Goal: Book appointment/travel/reservation

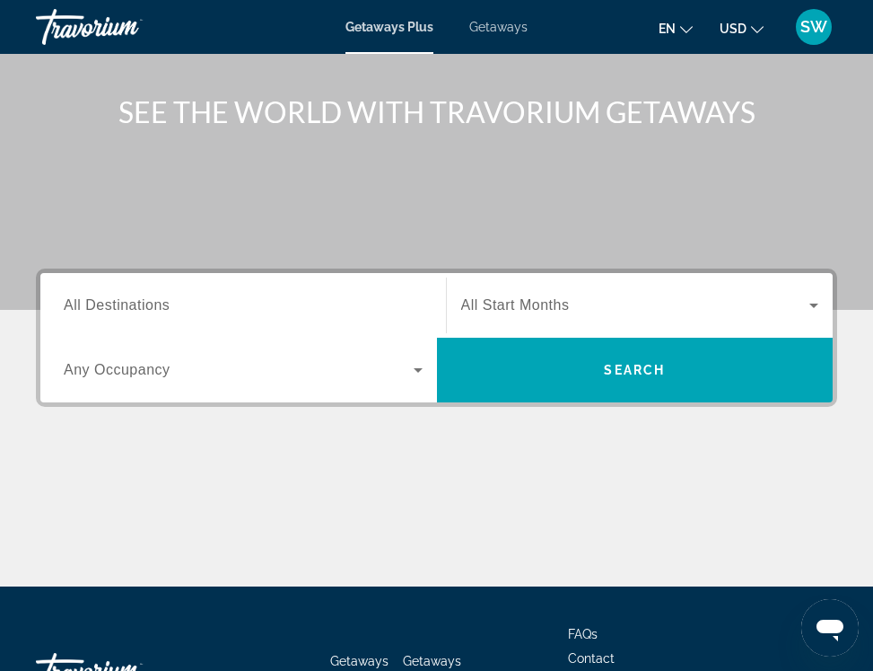
scroll to position [257, 0]
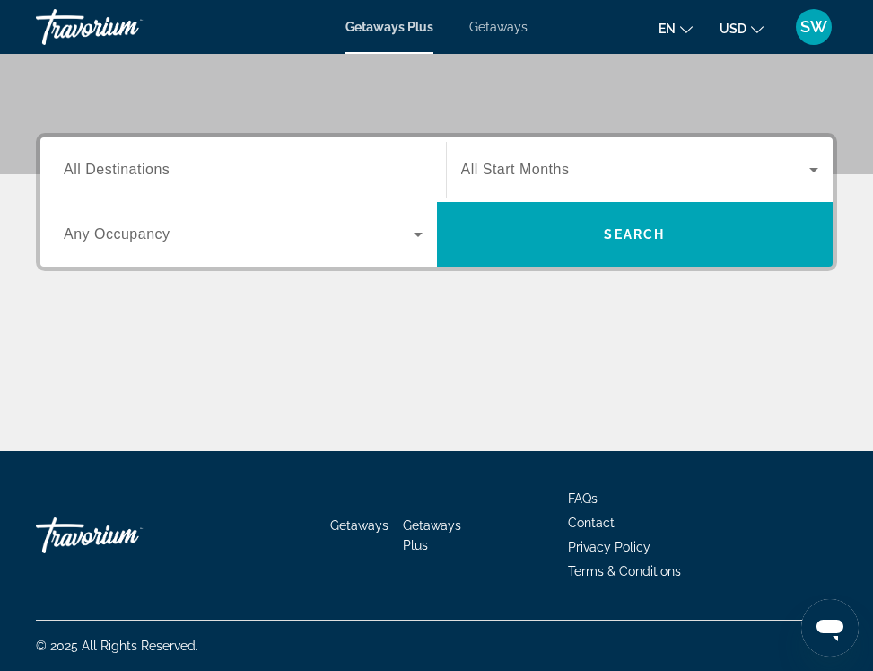
click at [596, 374] on div "Main content" at bounding box center [437, 383] width 802 height 135
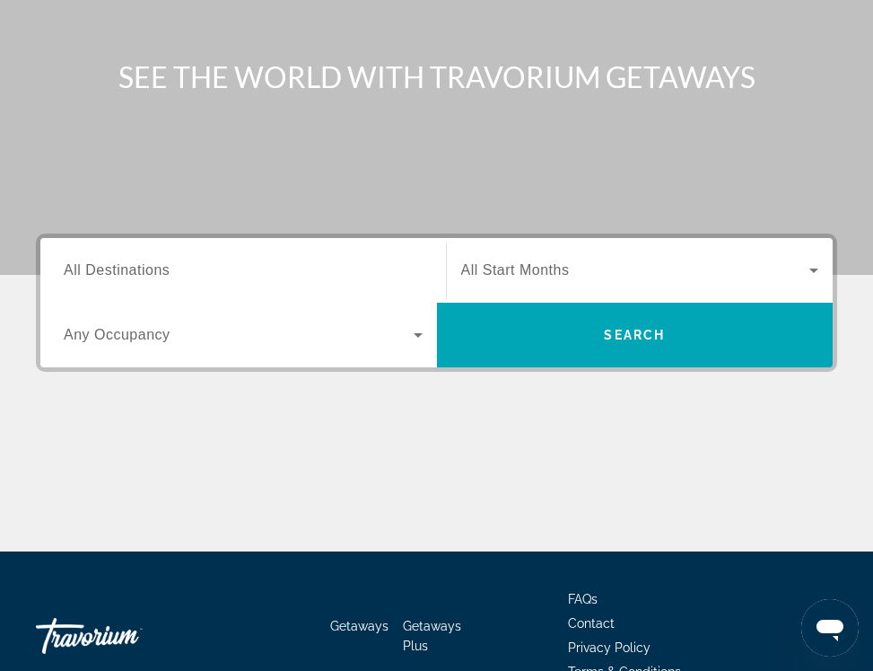
scroll to position [0, 0]
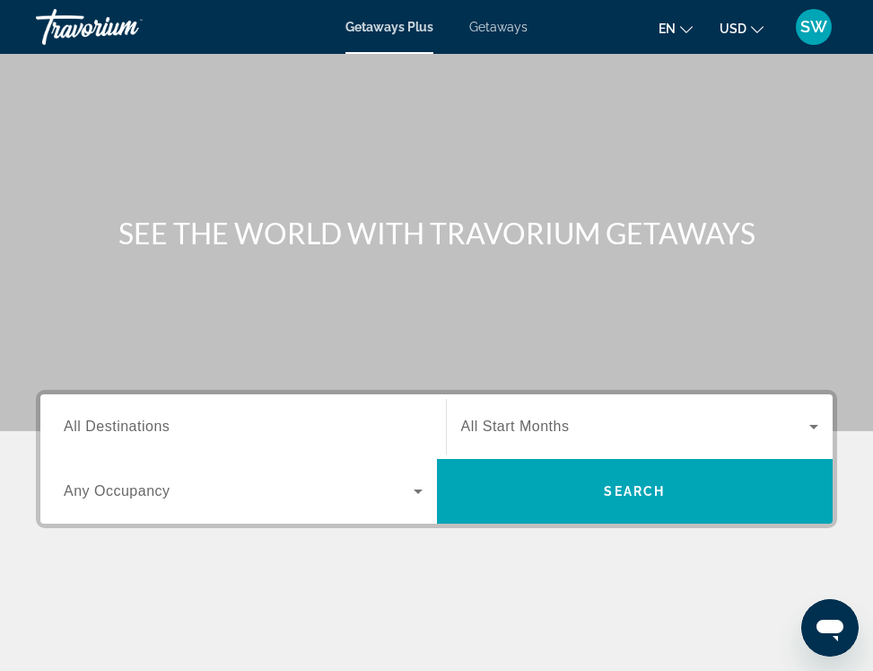
click at [329, 454] on div "Destination All Destinations" at bounding box center [243, 426] width 388 height 65
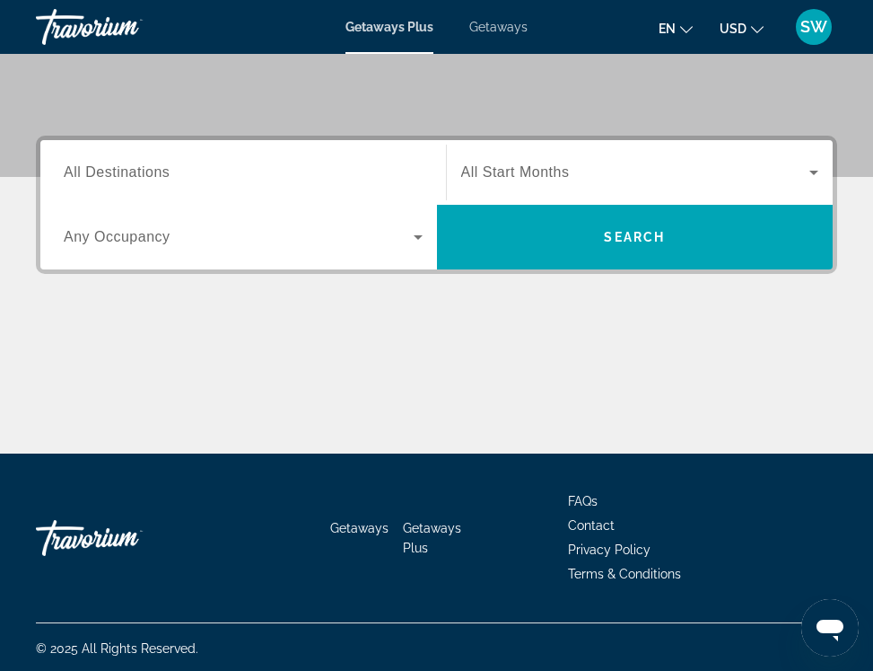
scroll to position [257, 0]
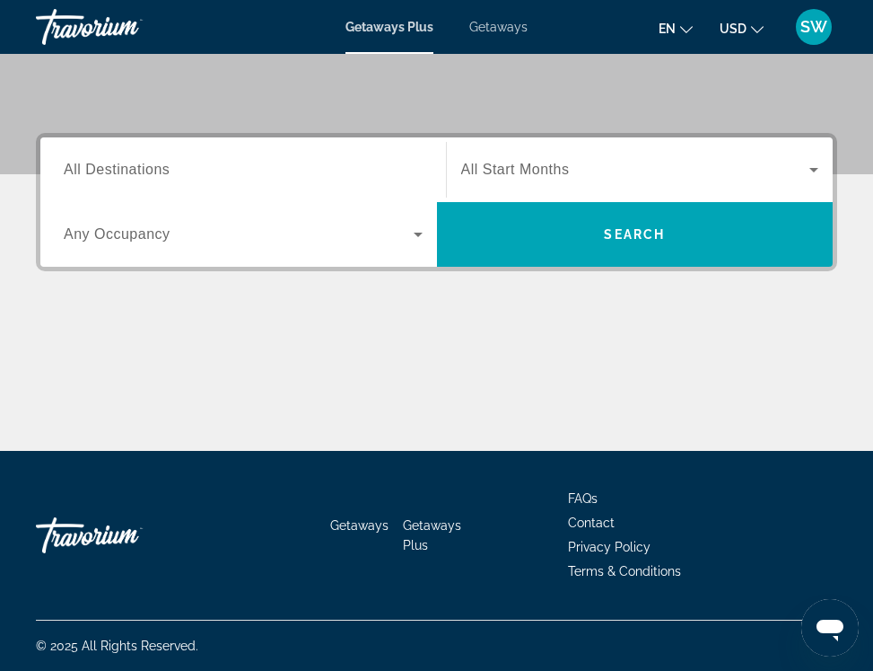
click at [391, 218] on div "Search widget" at bounding box center [243, 234] width 359 height 50
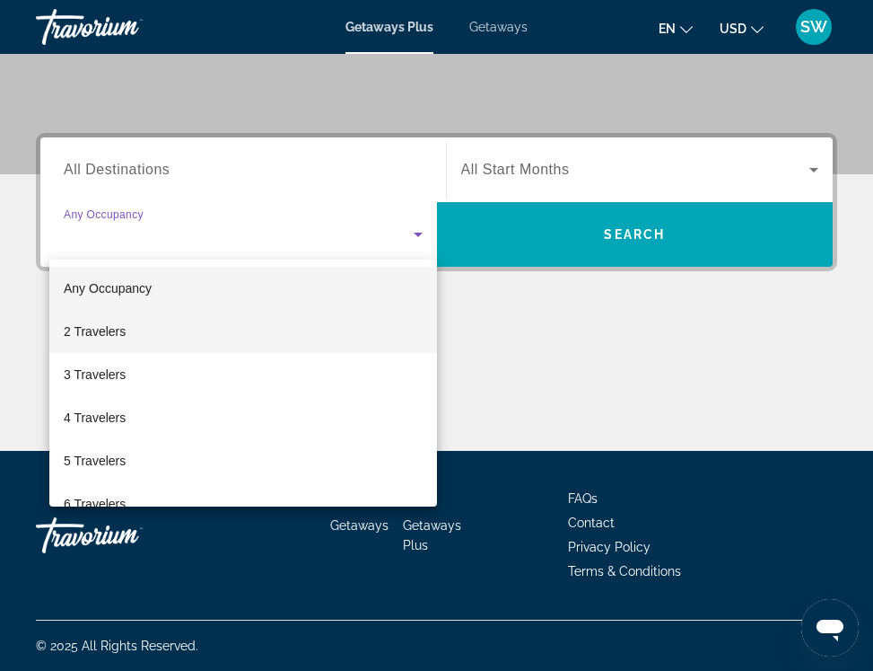
click at [291, 328] on mat-option "2 Travelers" at bounding box center [243, 331] width 388 height 43
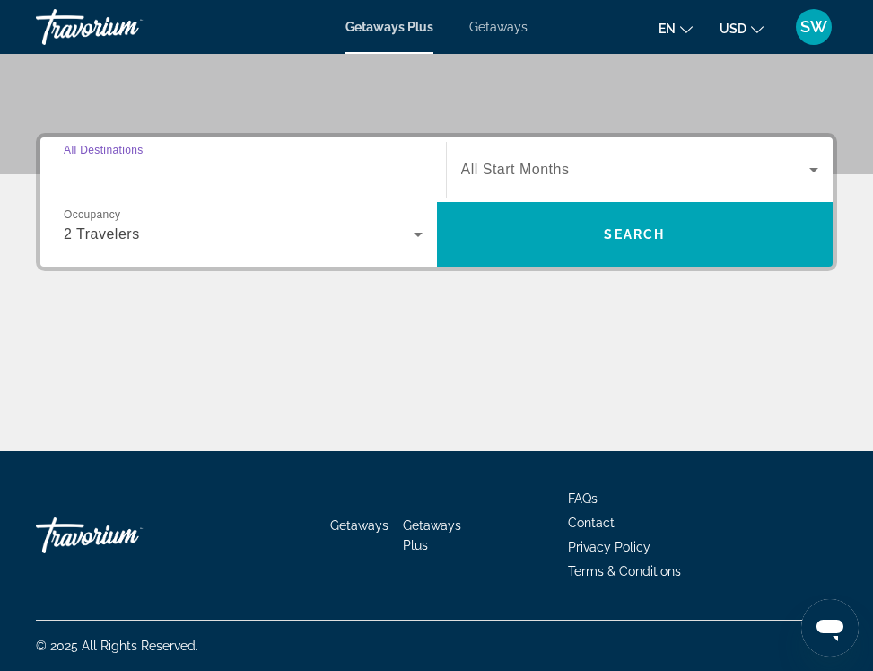
click at [326, 165] on input "Destination All Destinations" at bounding box center [243, 171] width 359 height 22
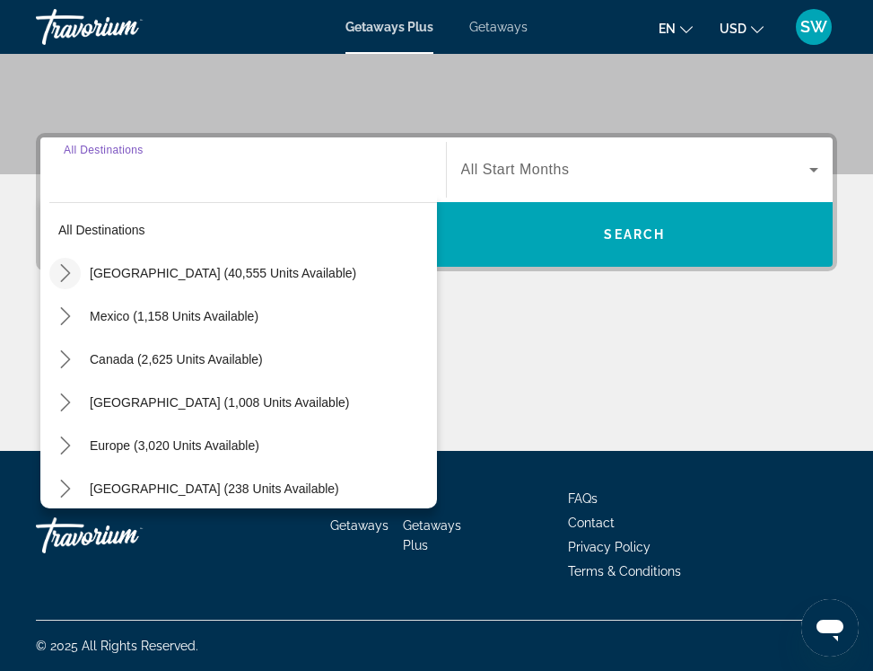
click at [61, 270] on icon "Toggle United States (40,555 units available) submenu" at bounding box center [66, 273] width 18 height 18
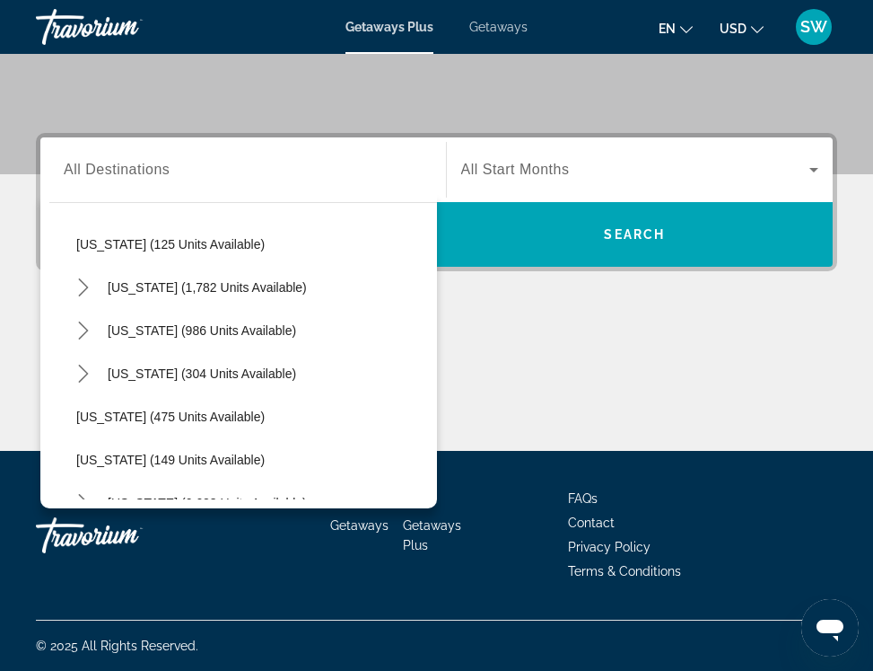
scroll to position [1433, 0]
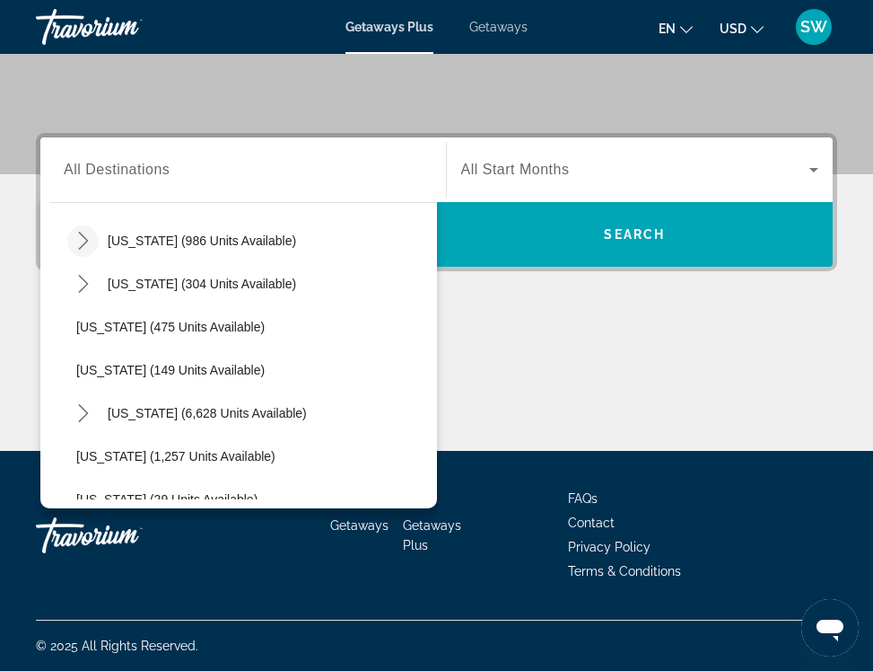
click at [93, 249] on mat-icon "Toggle Tennessee (986 units available) submenu" at bounding box center [82, 240] width 31 height 31
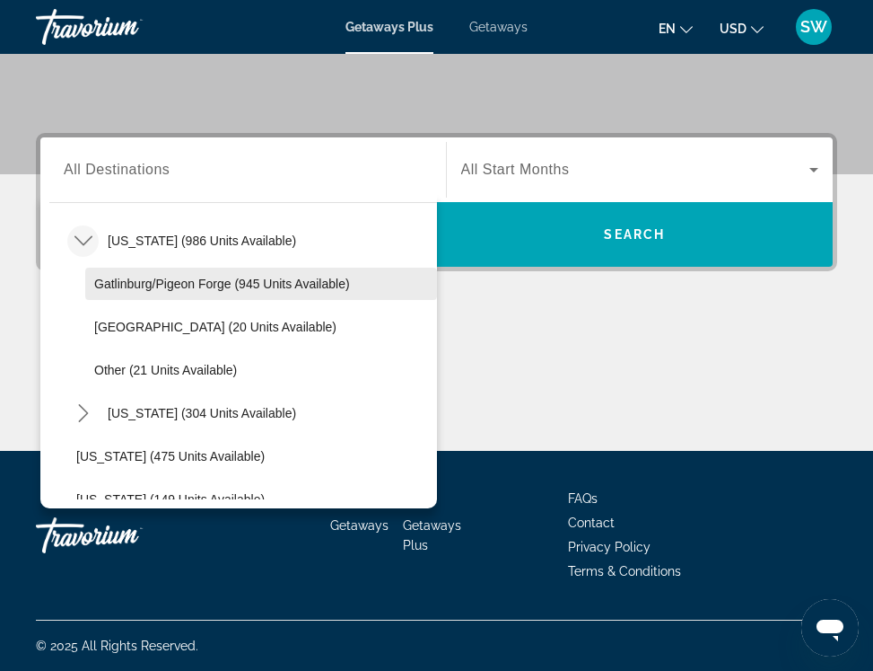
click at [166, 287] on span "Gatlinburg/Pigeon Forge (945 units available)" at bounding box center [222, 283] width 256 height 14
type input "**********"
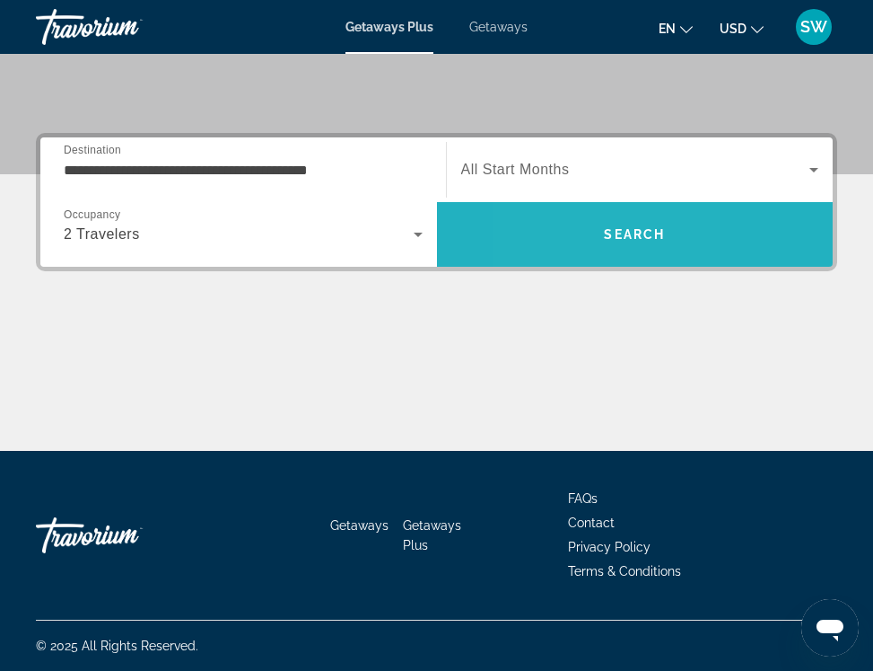
click at [549, 233] on span "Search" at bounding box center [635, 234] width 397 height 43
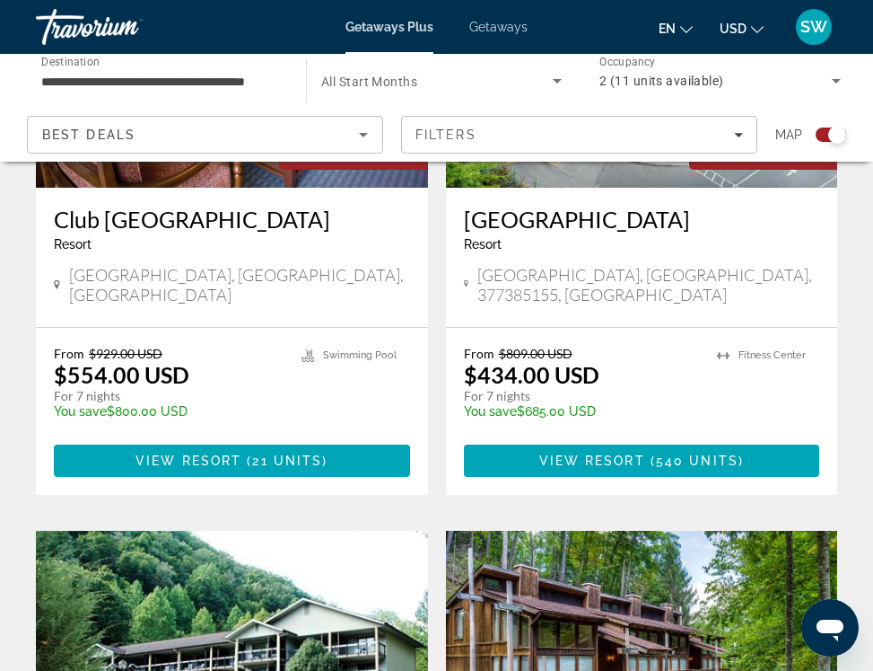
scroll to position [718, 0]
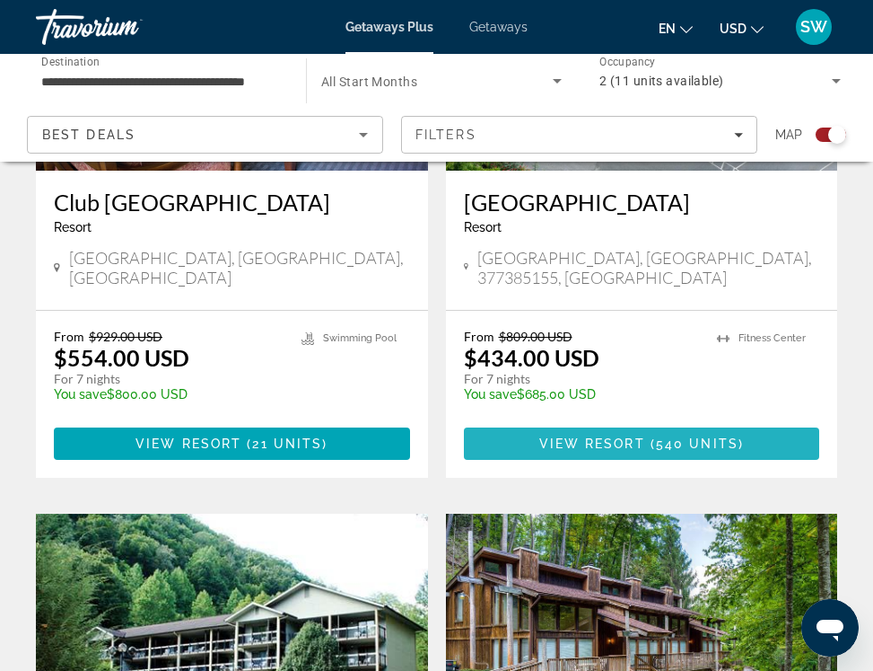
click at [661, 448] on span "540 units" at bounding box center [697, 443] width 83 height 14
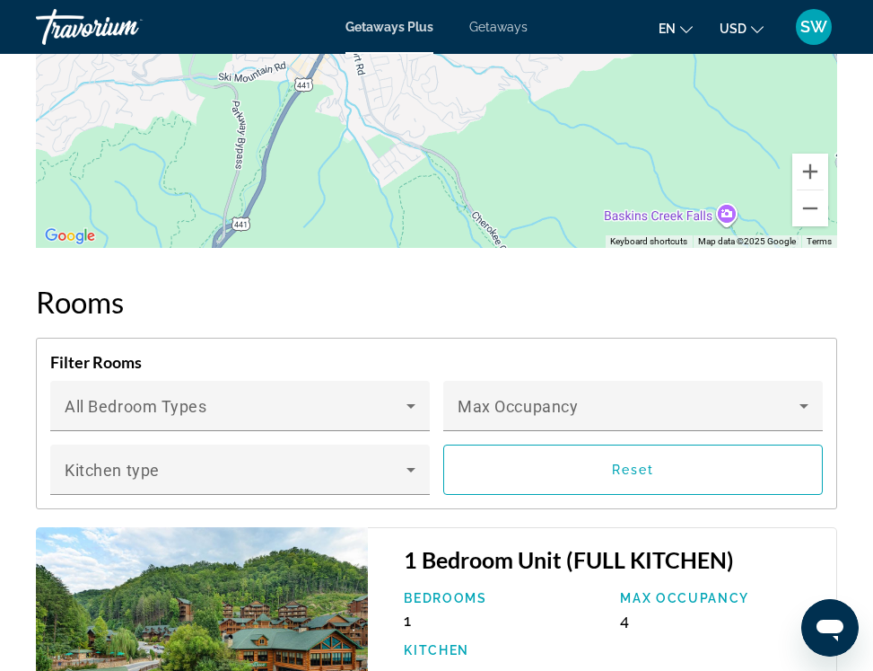
scroll to position [3591, 0]
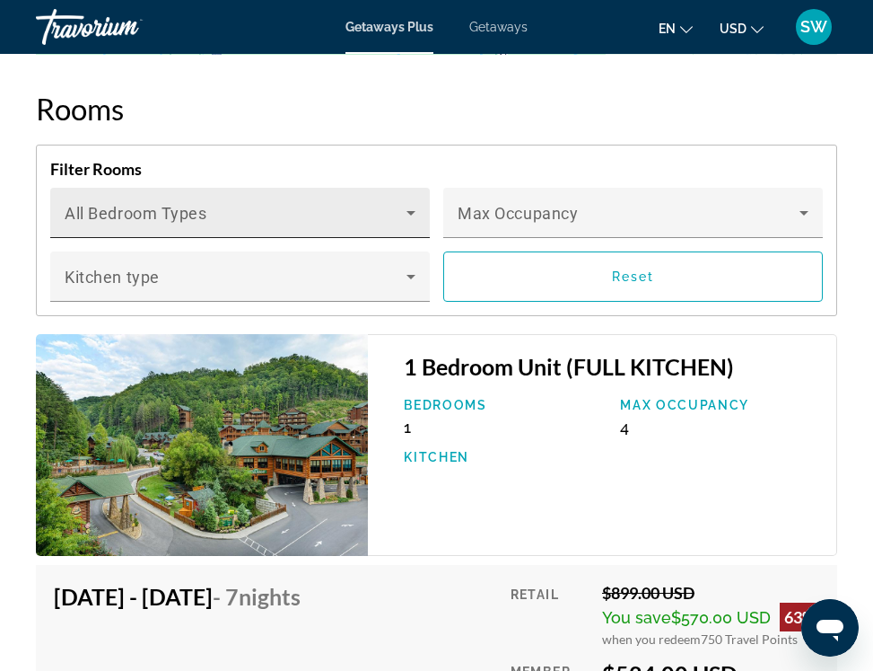
click at [393, 207] on div "Bedroom Types All Bedroom Types" at bounding box center [240, 213] width 351 height 50
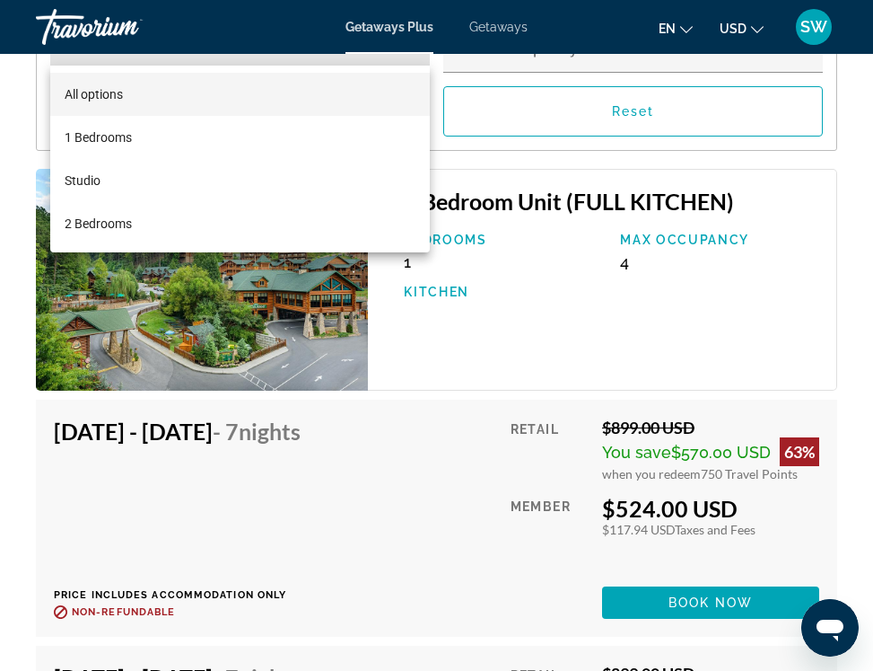
scroll to position [3770, 0]
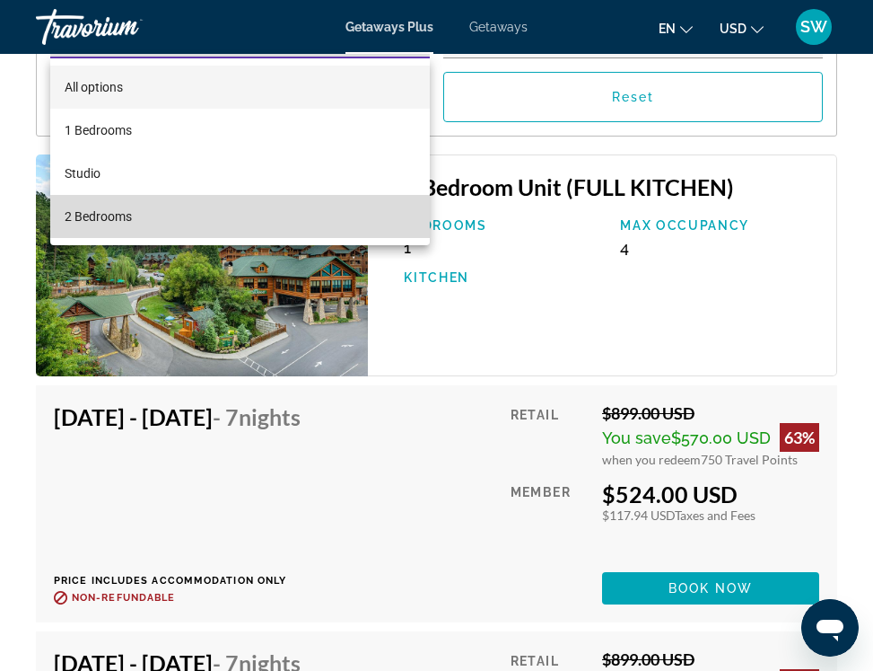
click at [115, 215] on span "2 Bedrooms" at bounding box center [98, 217] width 67 height 22
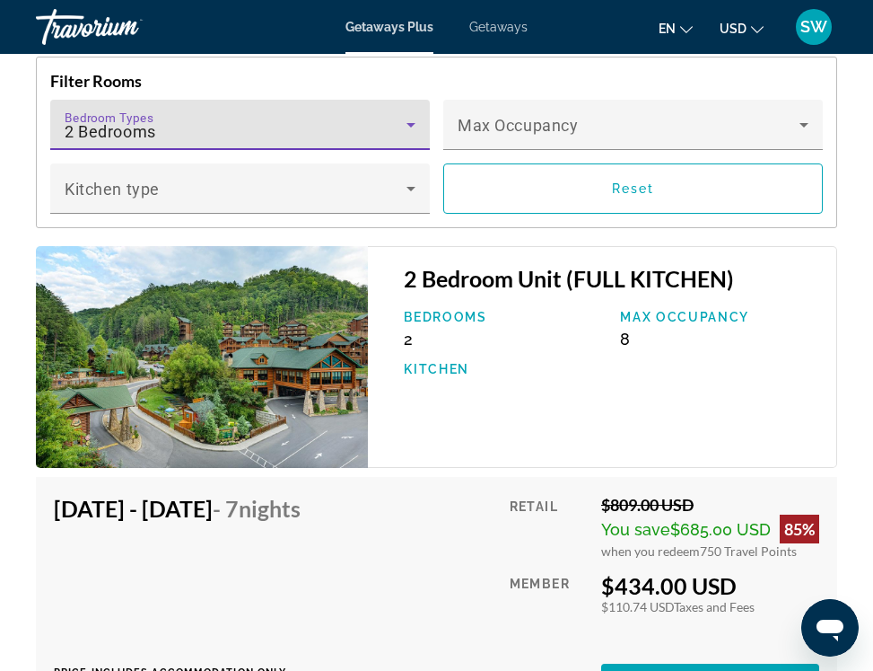
scroll to position [3501, 0]
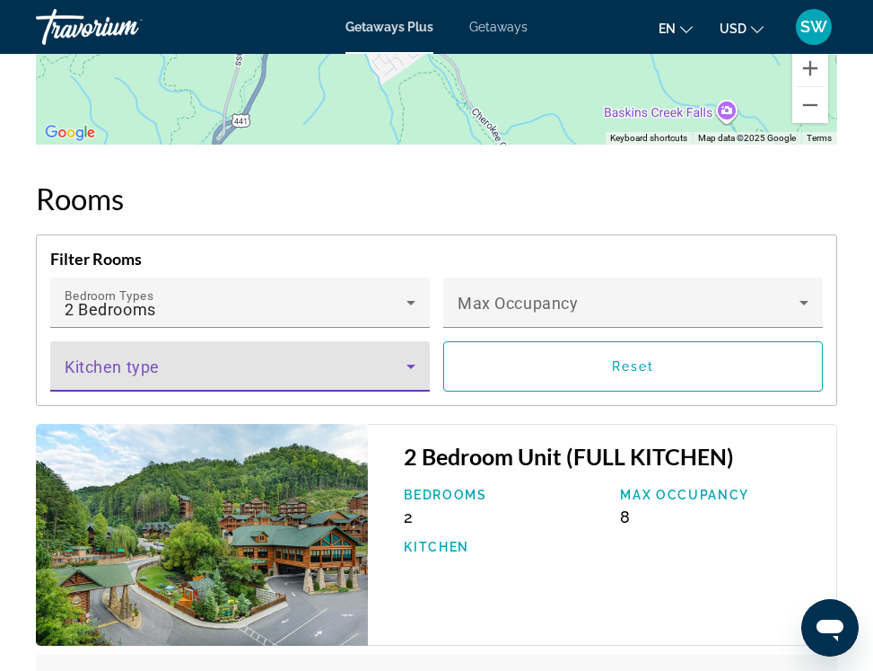
click at [417, 364] on icon "Main content" at bounding box center [411, 366] width 22 height 22
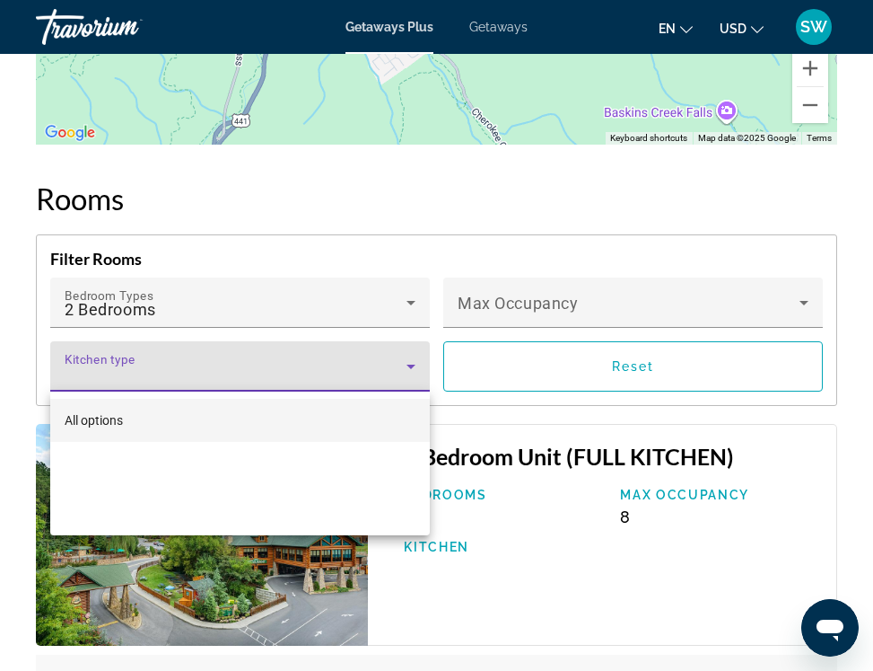
click at [417, 364] on div at bounding box center [436, 335] width 873 height 671
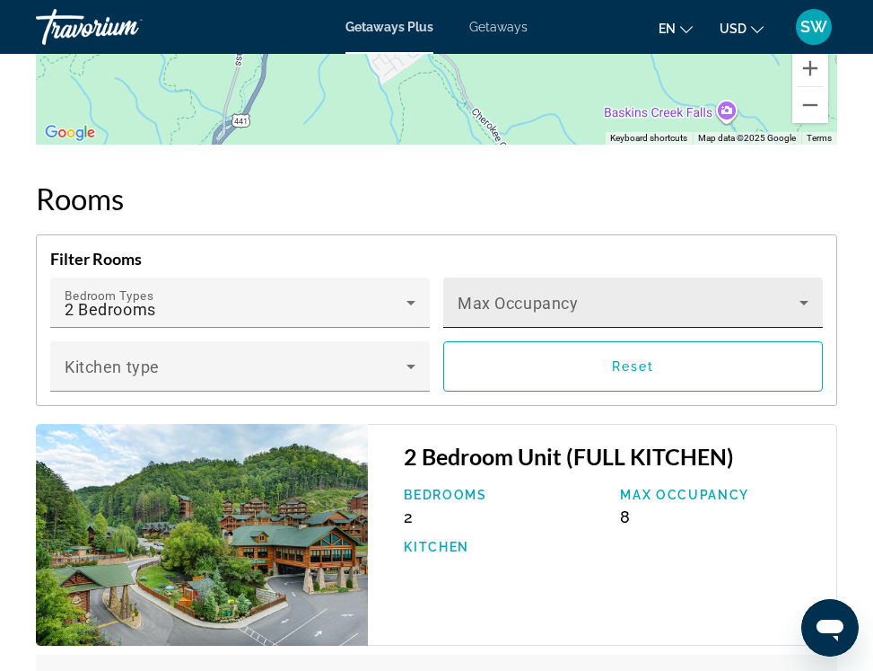
click at [569, 284] on div "Max Occupancy" at bounding box center [633, 302] width 351 height 50
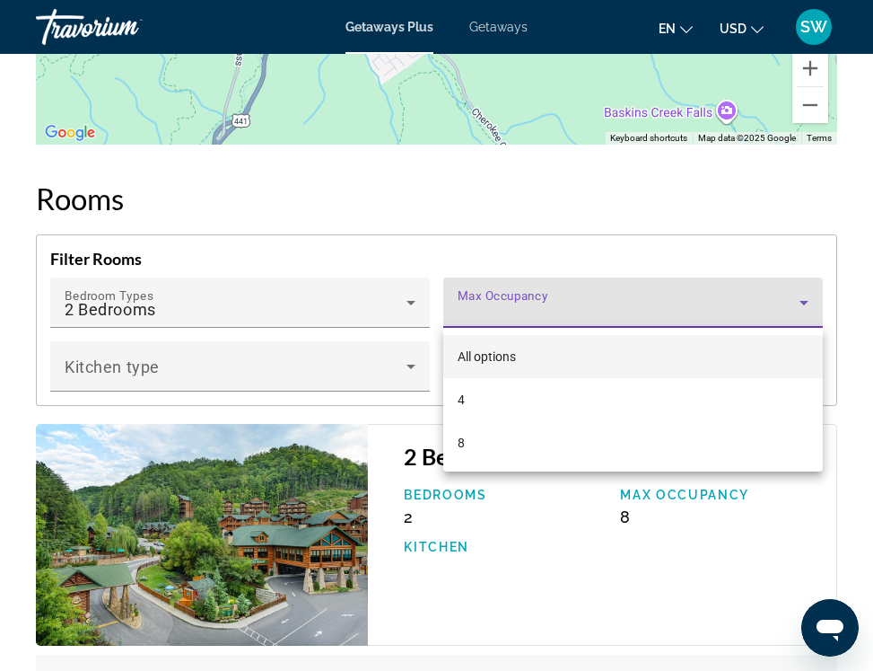
click at [569, 284] on div at bounding box center [436, 335] width 873 height 671
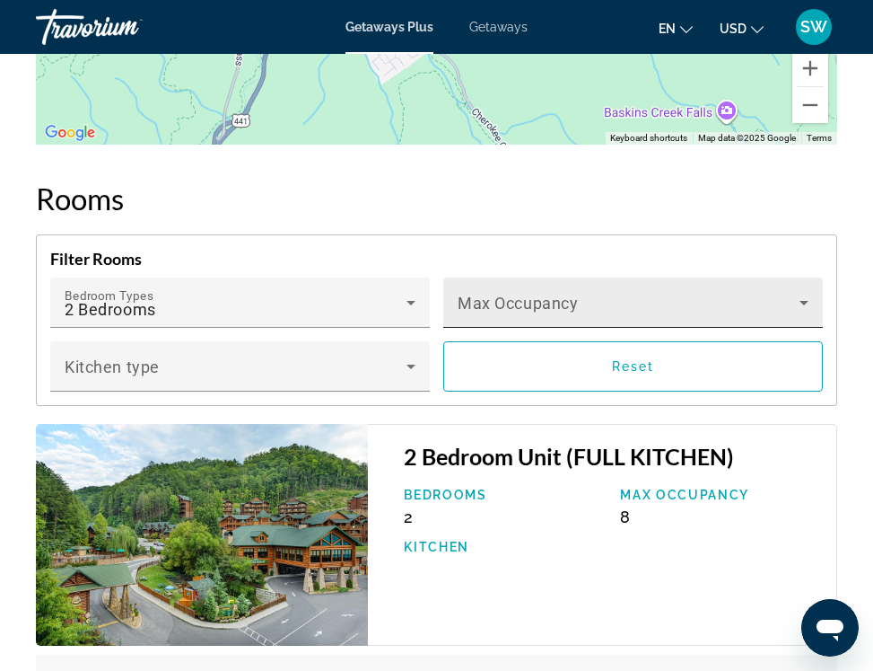
click at [522, 290] on div "Max Occupancy" at bounding box center [633, 302] width 351 height 50
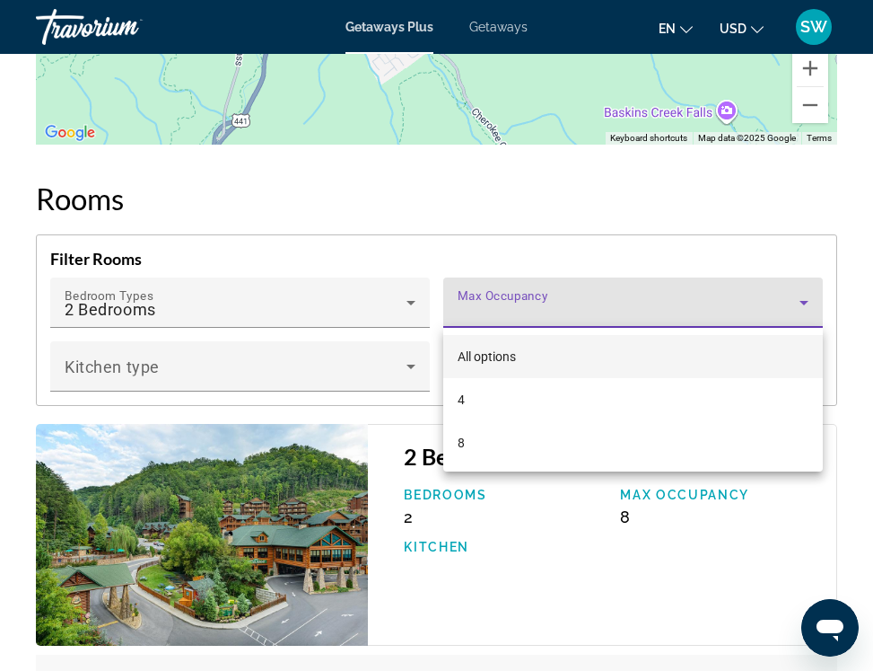
click at [510, 343] on mat-option "All options" at bounding box center [633, 356] width 380 height 43
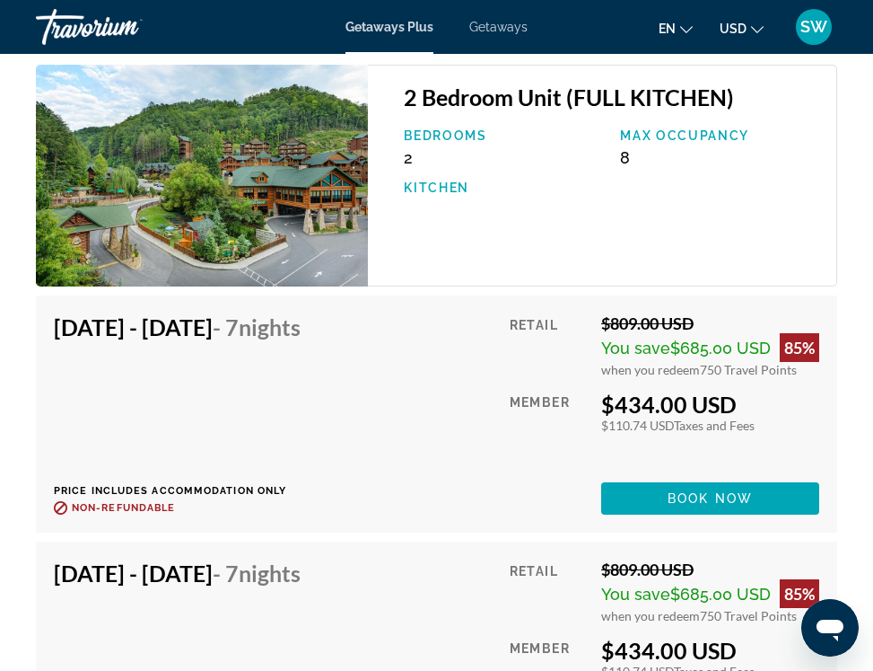
scroll to position [3770, 0]
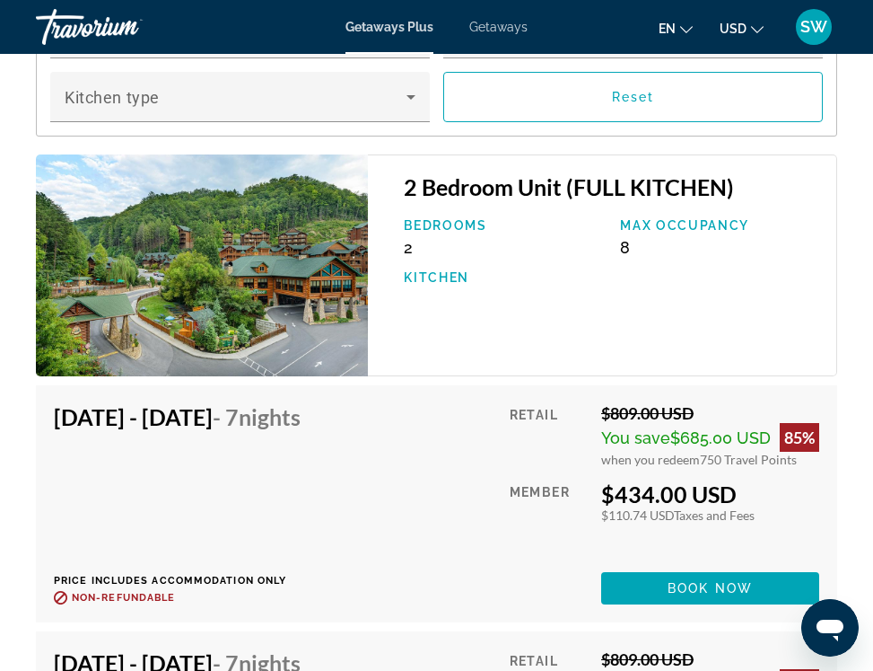
click at [644, 239] on div "Max Occupancy 8" at bounding box center [719, 237] width 216 height 39
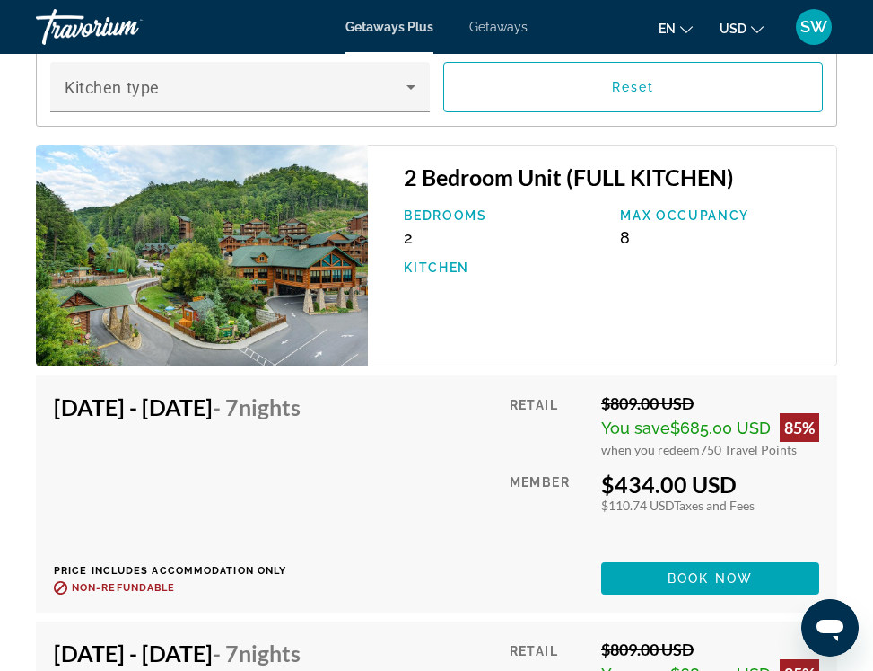
click at [285, 257] on img "Main content" at bounding box center [202, 256] width 332 height 222
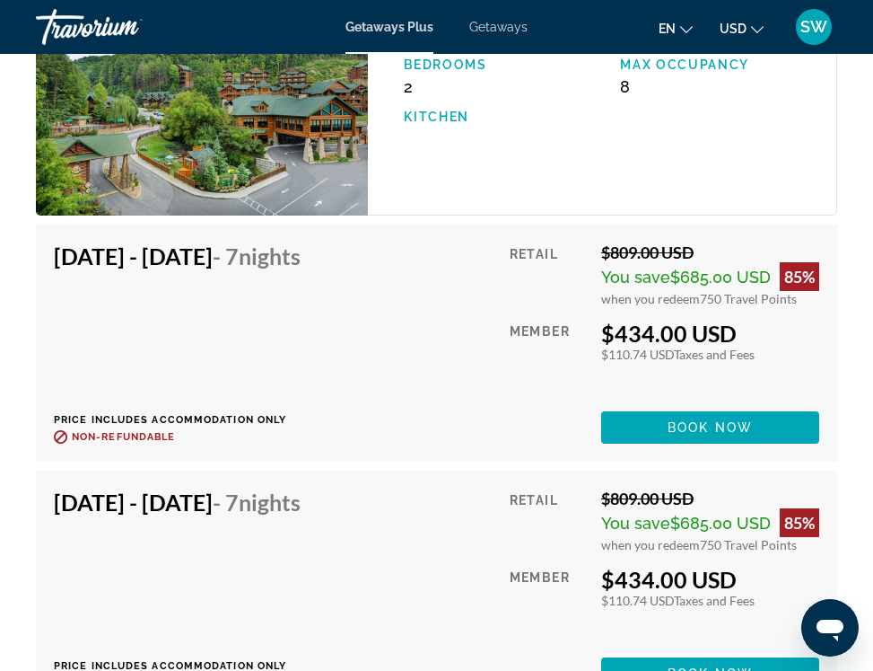
scroll to position [3959, 0]
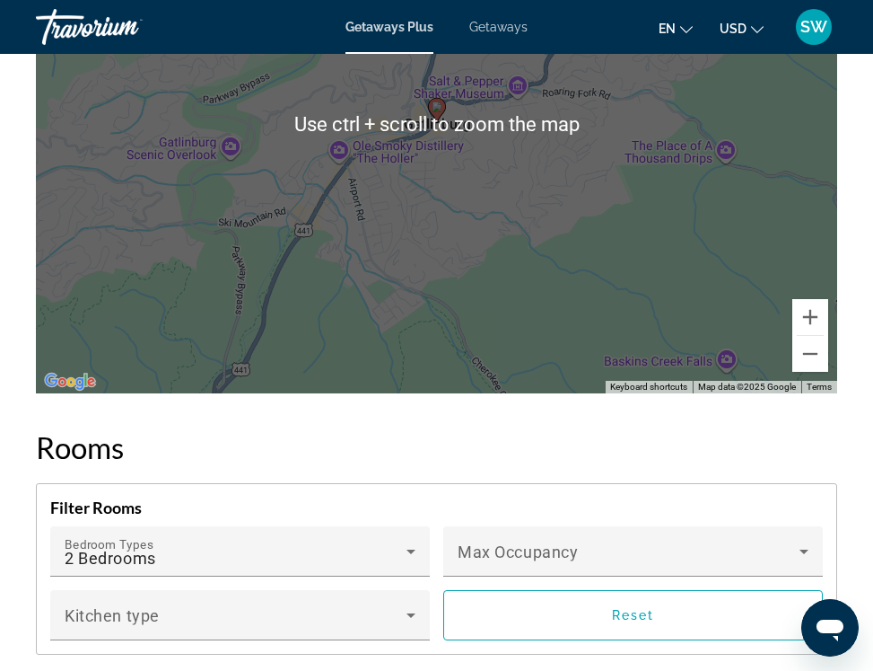
scroll to position [3152, 0]
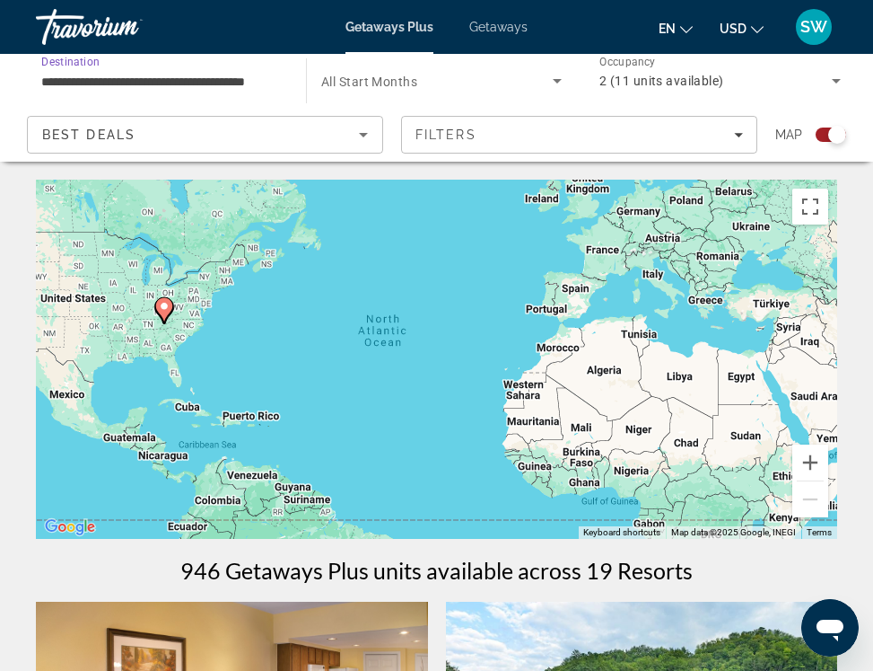
click at [254, 83] on input "**********" at bounding box center [161, 82] width 241 height 22
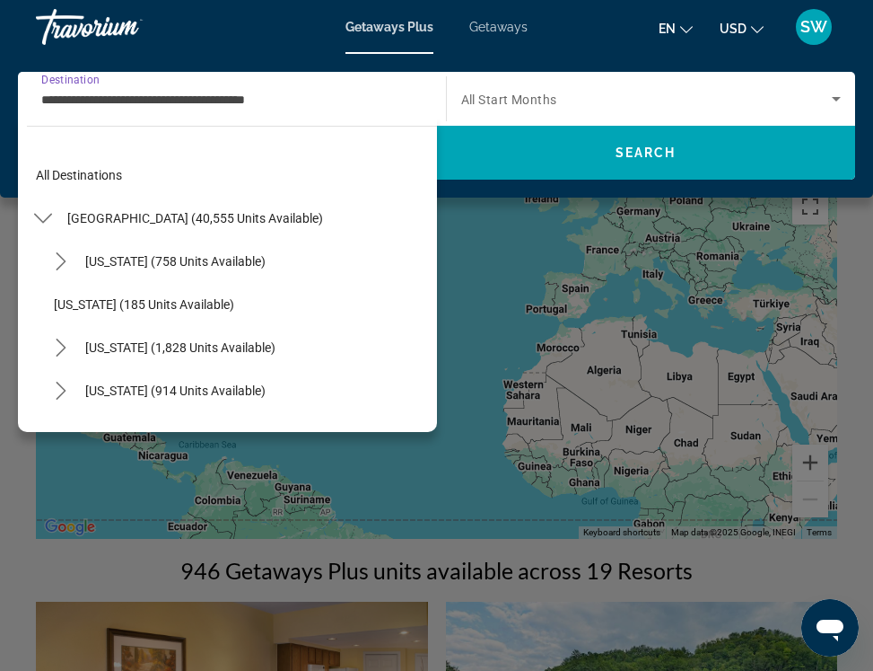
scroll to position [1356, 0]
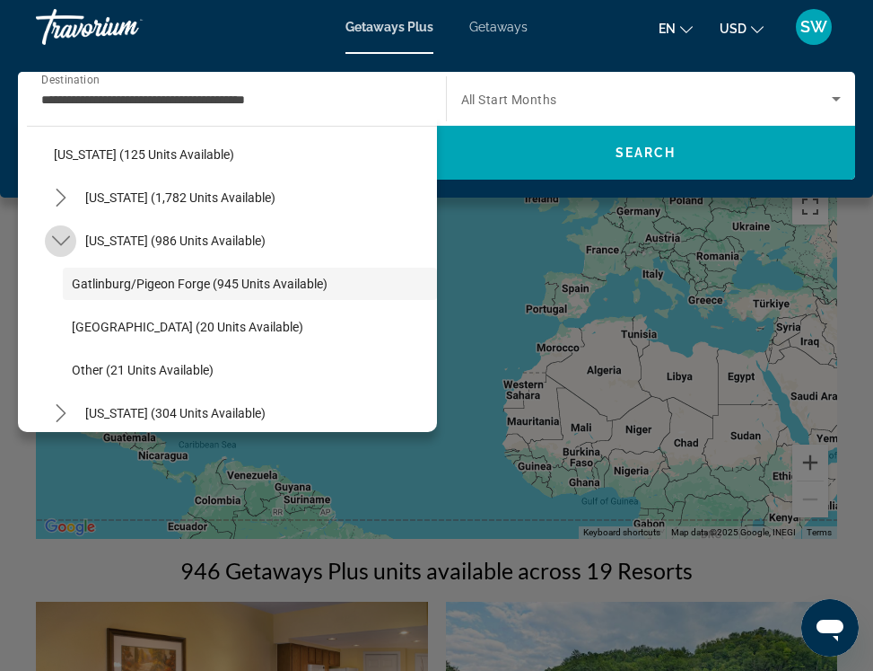
click at [56, 244] on icon "Toggle Tennessee (986 units available) submenu" at bounding box center [61, 241] width 18 height 18
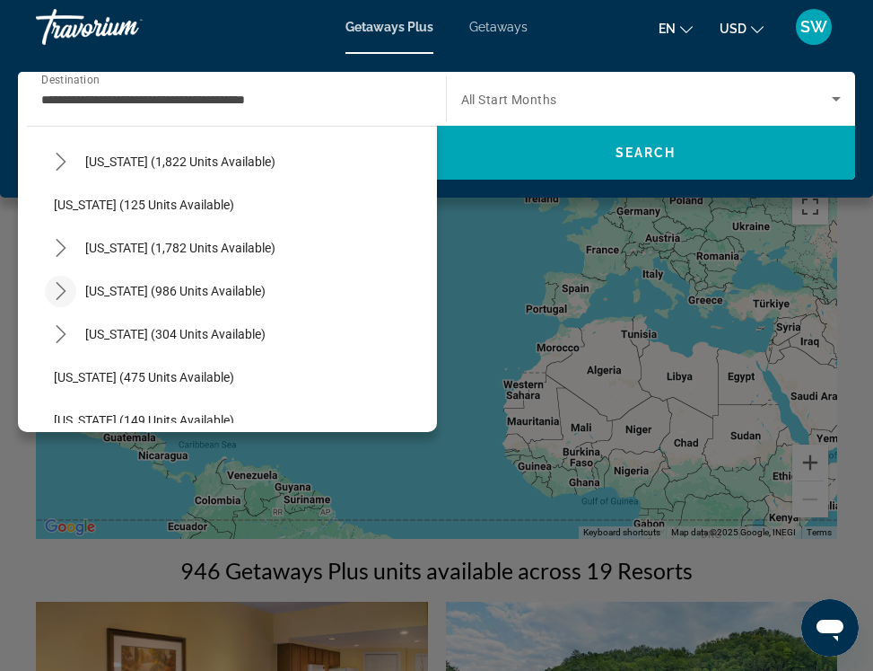
scroll to position [1267, 0]
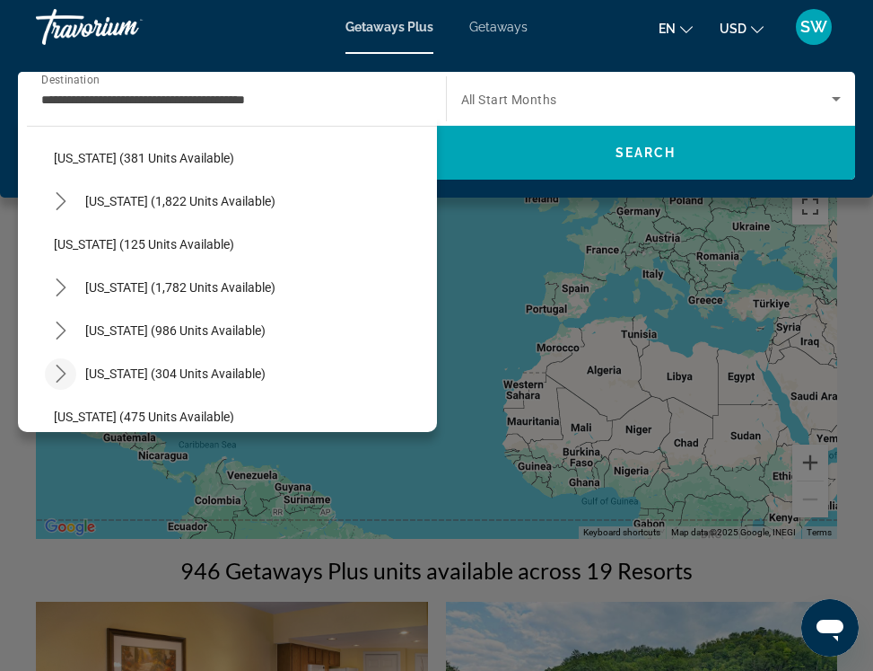
click at [63, 369] on icon "Toggle Texas (304 units available) submenu" at bounding box center [61, 373] width 18 height 18
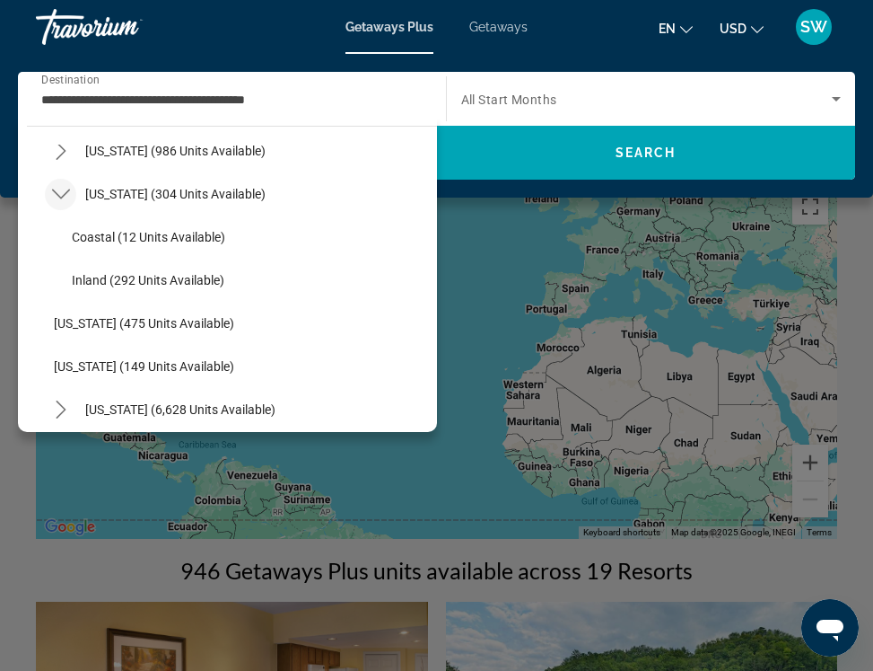
scroll to position [1356, 0]
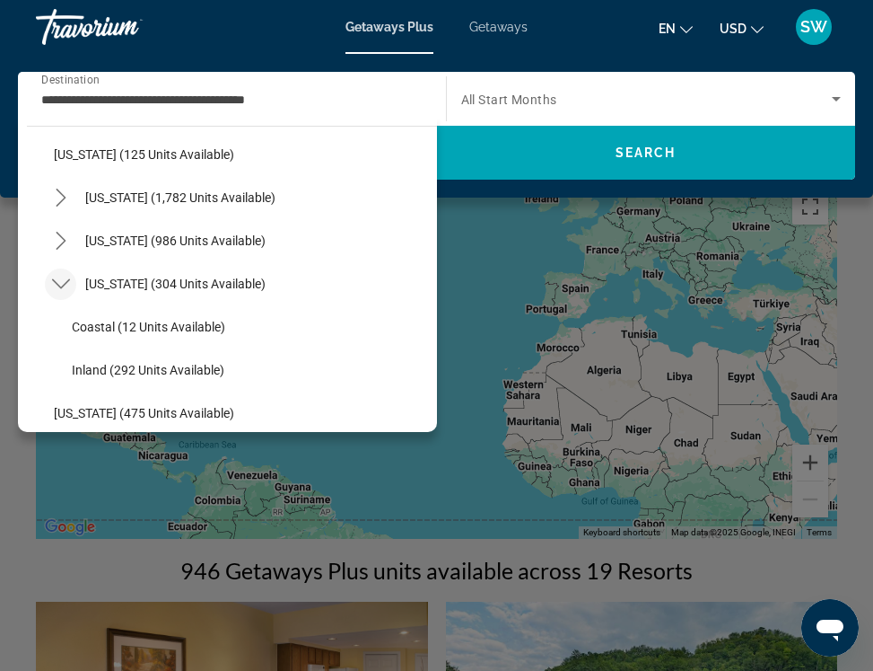
click at [52, 283] on icon "Toggle Texas (304 units available) submenu" at bounding box center [61, 284] width 18 height 18
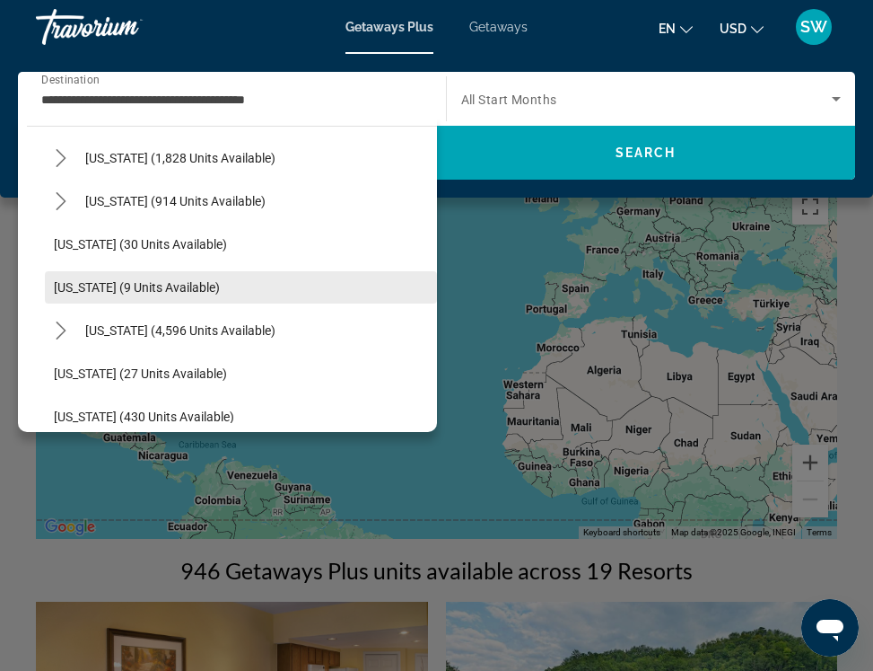
scroll to position [279, 0]
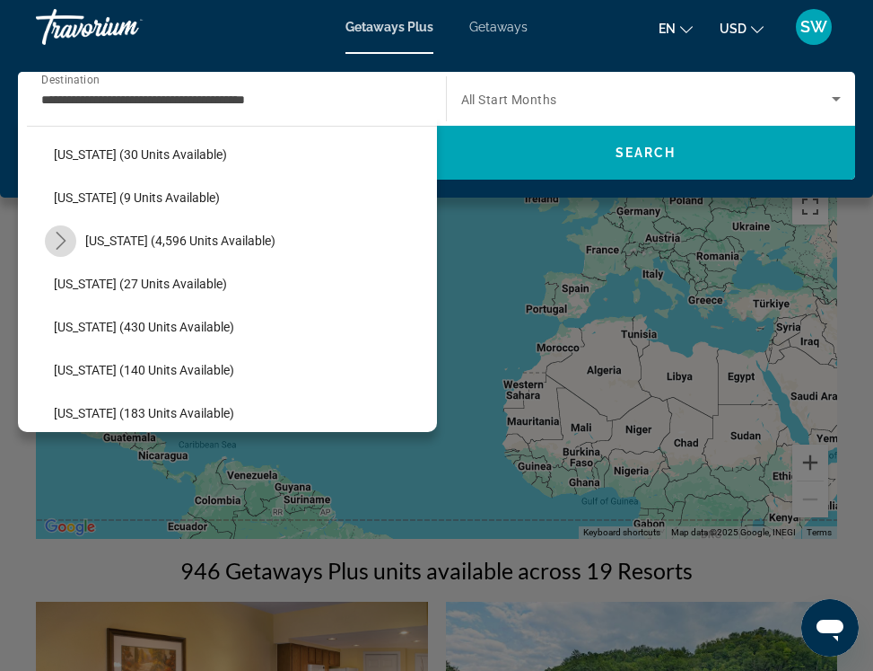
click at [65, 241] on icon "Toggle Florida (4,596 units available) submenu" at bounding box center [61, 241] width 10 height 18
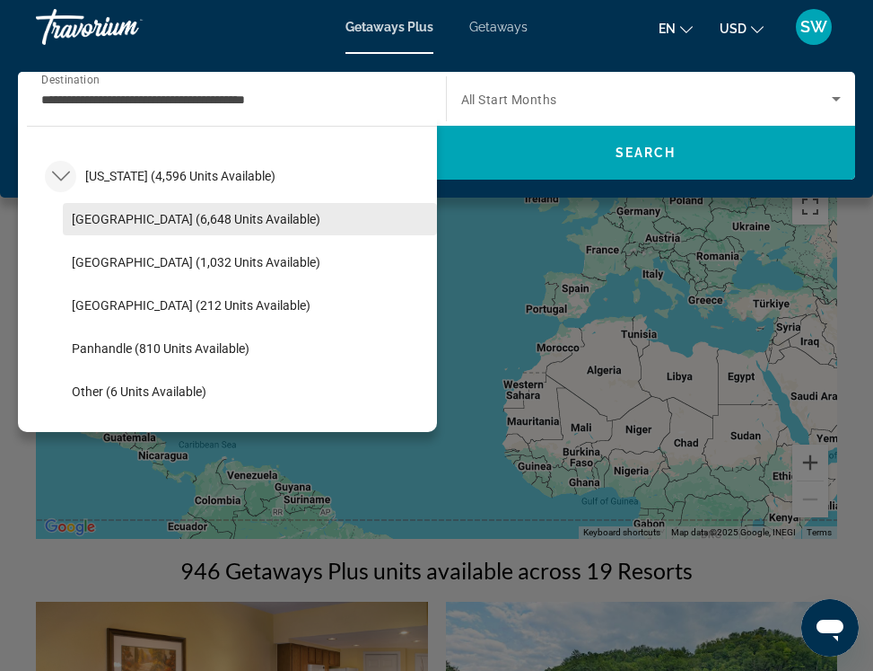
scroll to position [369, 0]
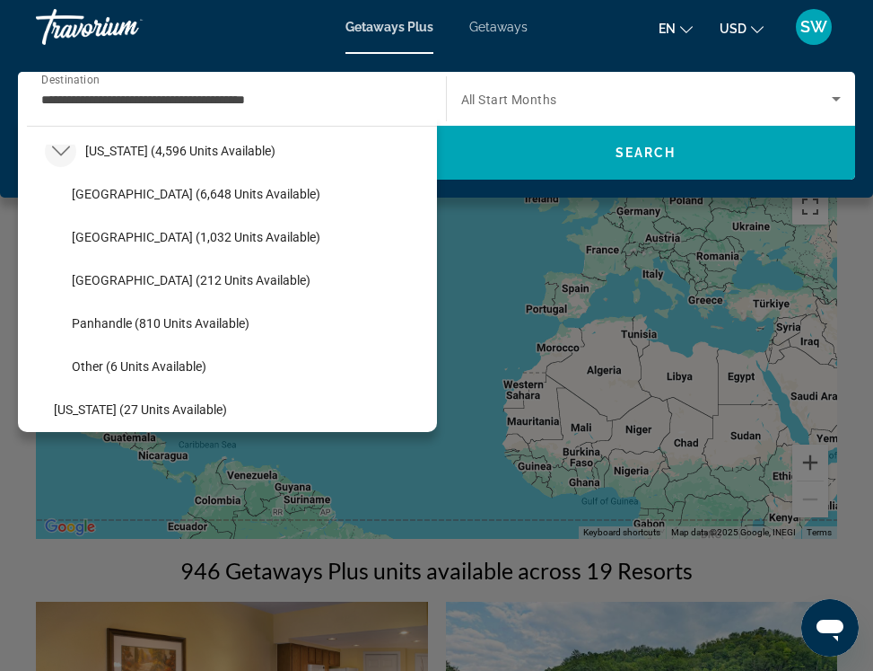
click at [62, 152] on icon "Toggle Florida (4,596 units available) submenu" at bounding box center [61, 151] width 18 height 18
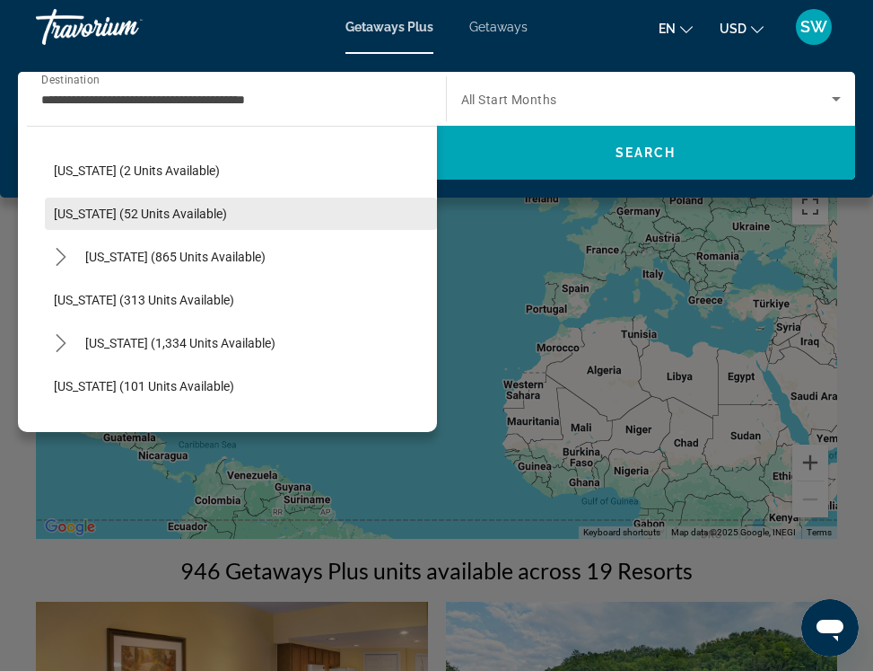
scroll to position [638, 0]
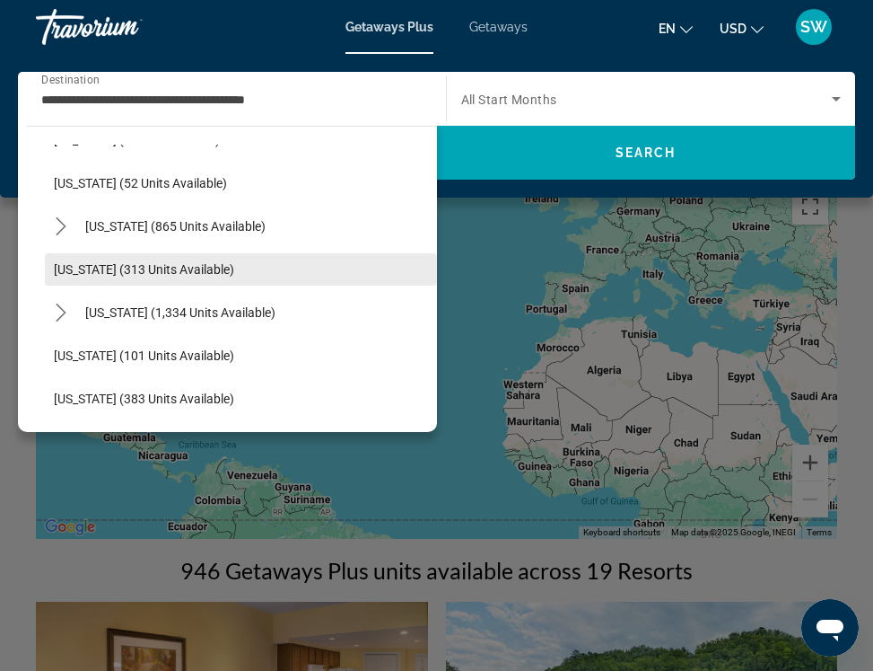
click at [57, 271] on span "[US_STATE] (313 units available)" at bounding box center [144, 269] width 180 height 14
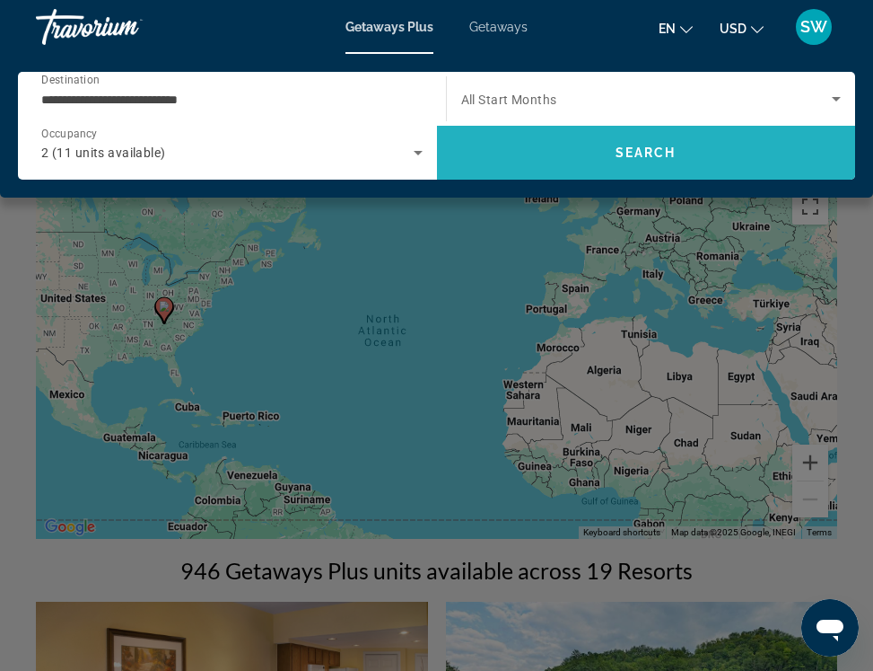
click at [596, 147] on span "Search" at bounding box center [646, 152] width 419 height 43
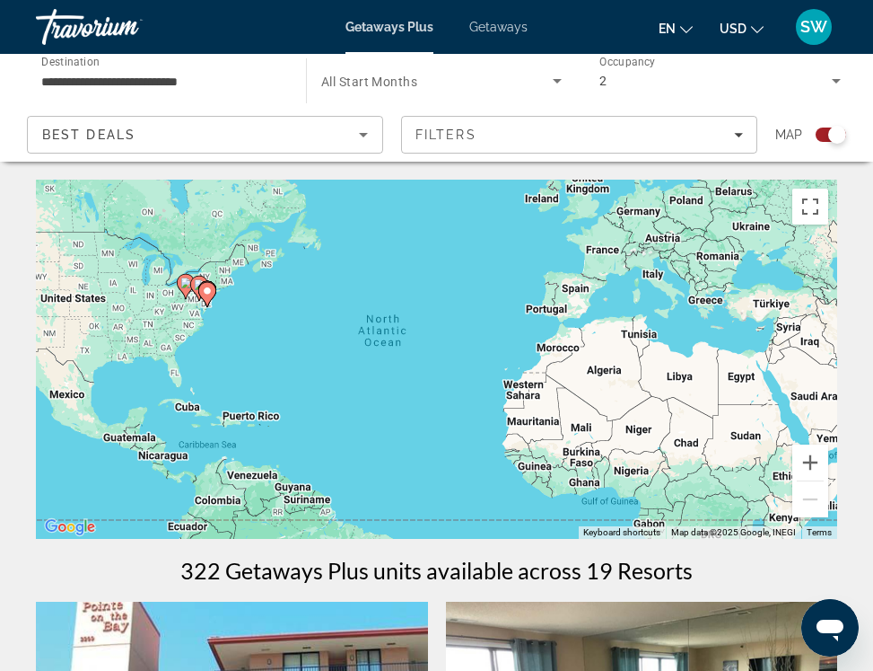
click at [448, 208] on div "To activate drag with keyboard, press Alt + Enter. Once in keyboard drag state,…" at bounding box center [437, 359] width 802 height 359
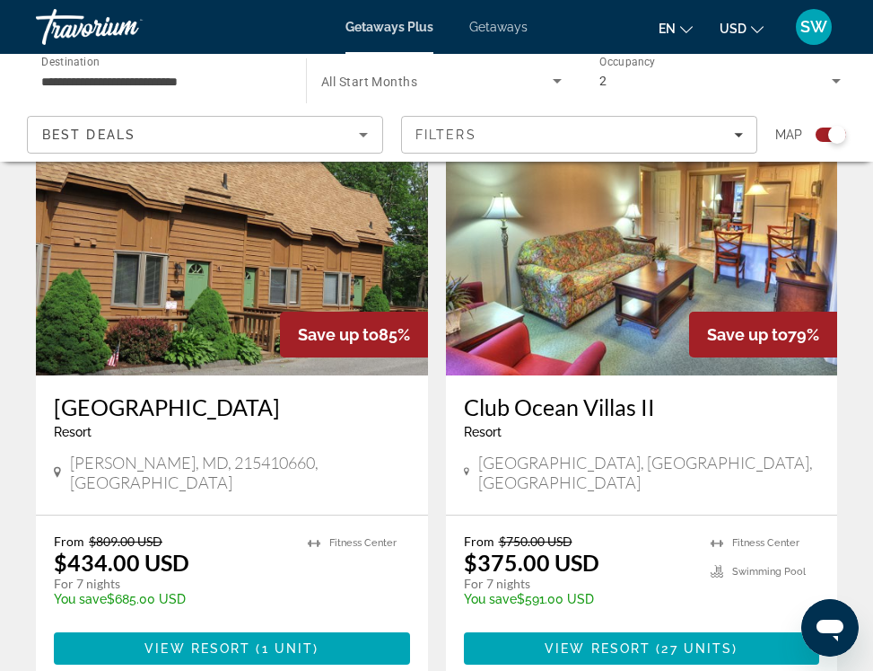
scroll to position [3680, 0]
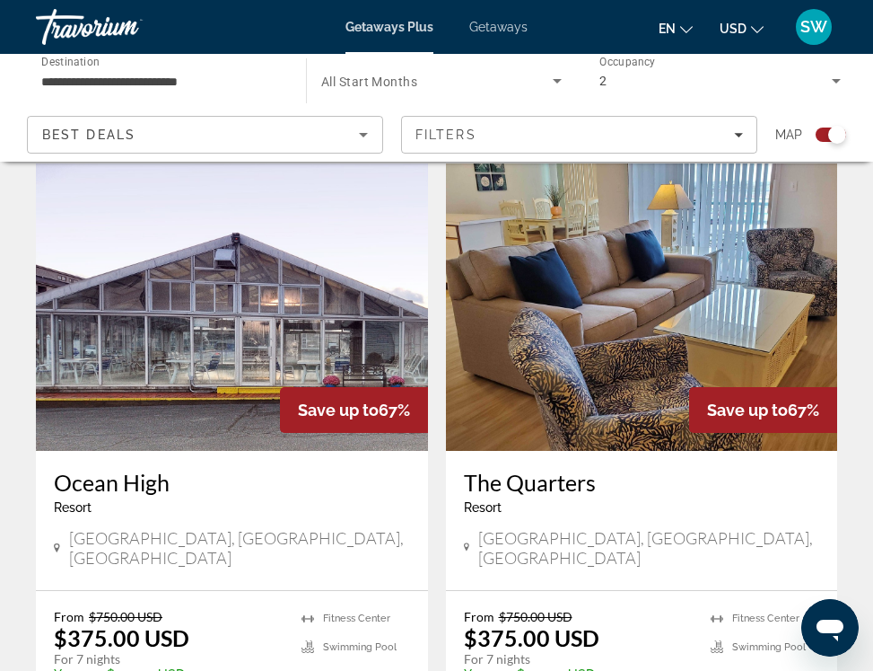
scroll to position [869, 0]
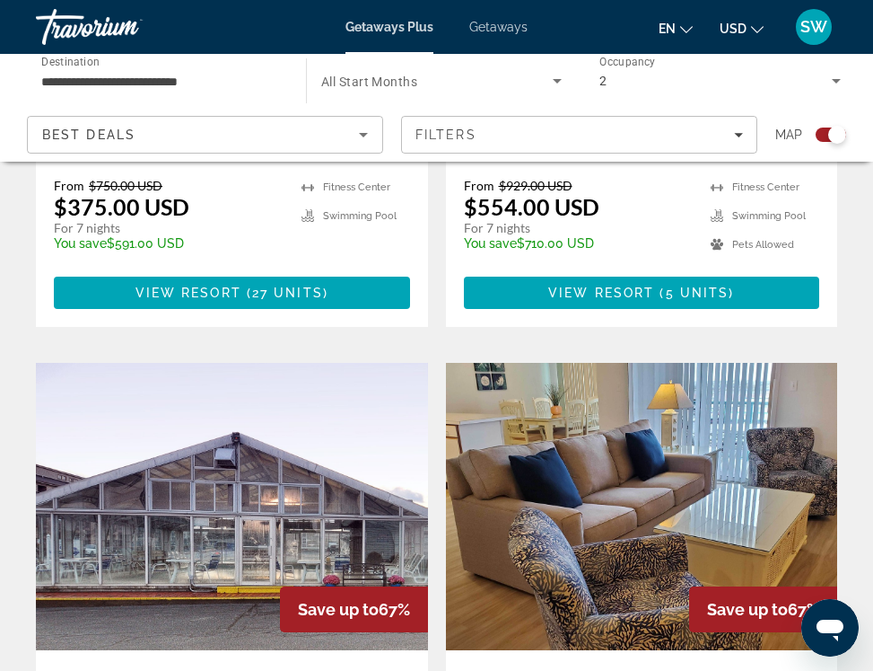
click at [180, 102] on div "**********" at bounding box center [161, 81] width 241 height 51
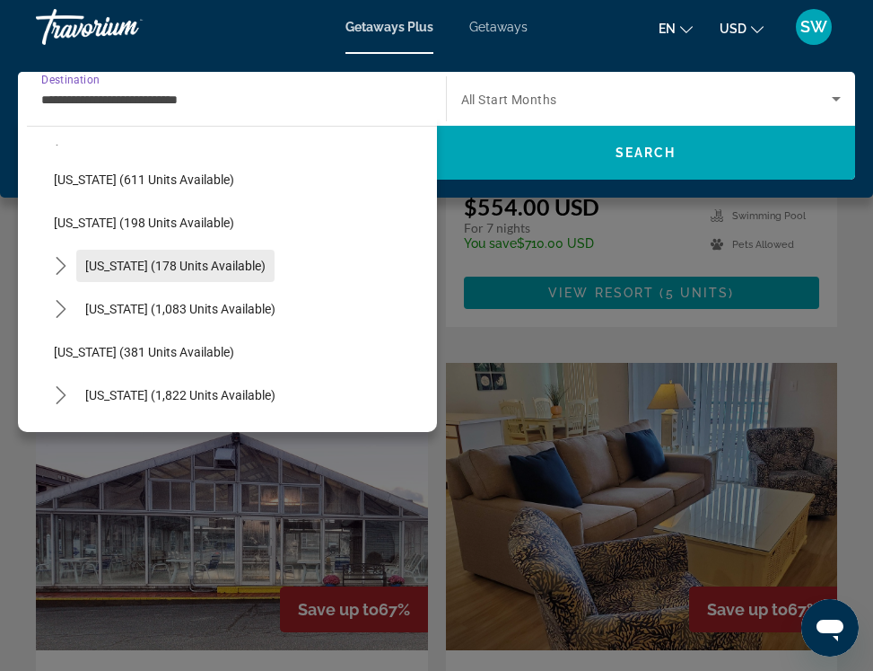
scroll to position [1162, 0]
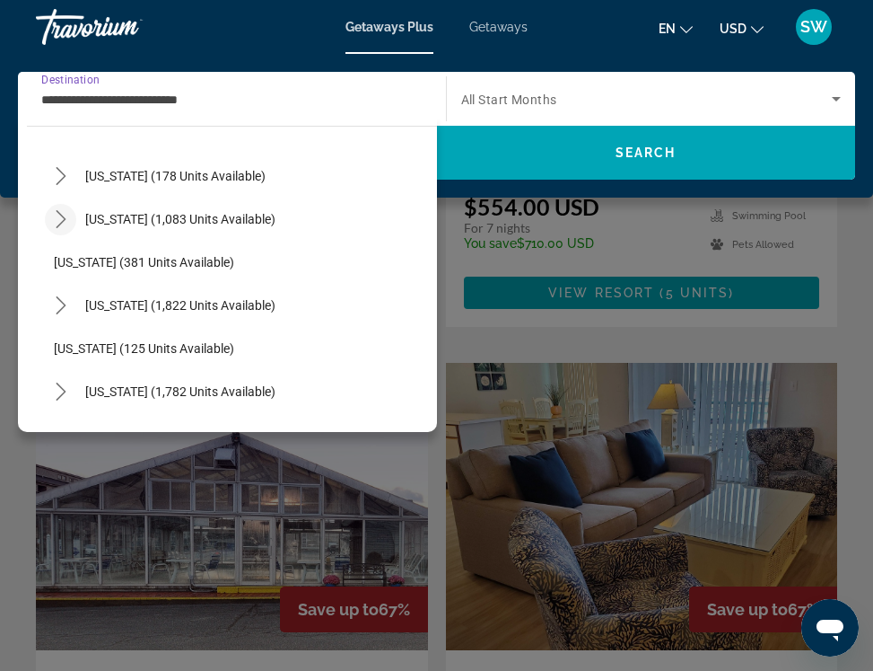
click at [61, 232] on mat-icon "Toggle North Carolina (1,083 units available) submenu" at bounding box center [60, 219] width 31 height 31
click at [69, 221] on icon "Toggle North Carolina (1,083 units available) submenu" at bounding box center [61, 219] width 18 height 18
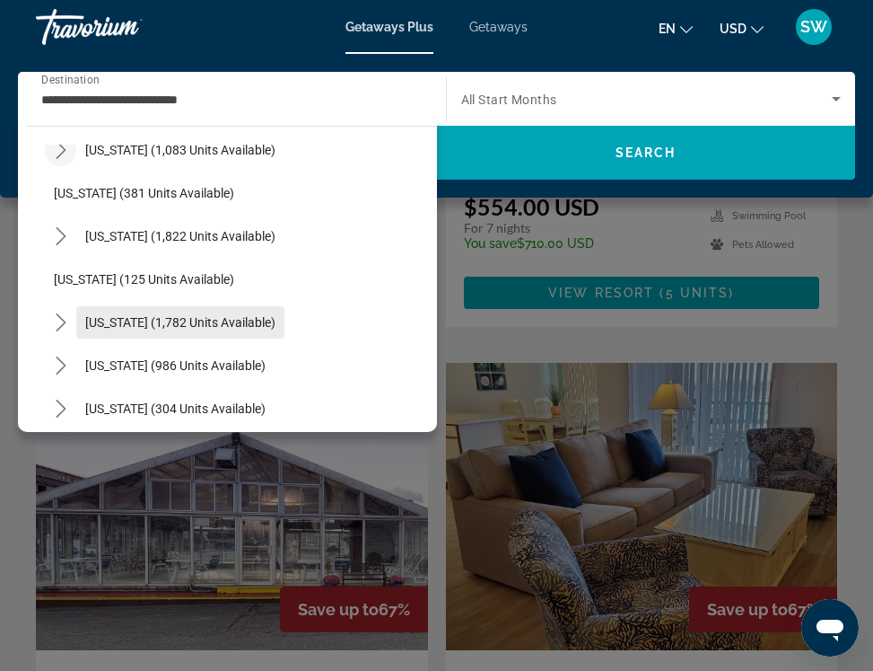
scroll to position [1342, 0]
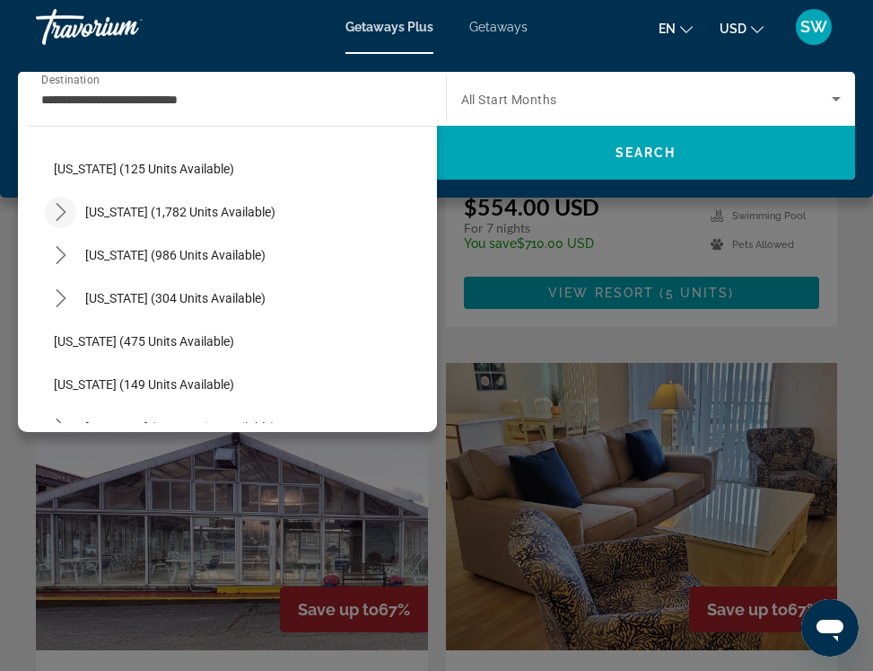
click at [66, 216] on icon "Toggle South Carolina (1,782 units available) submenu" at bounding box center [61, 212] width 18 height 18
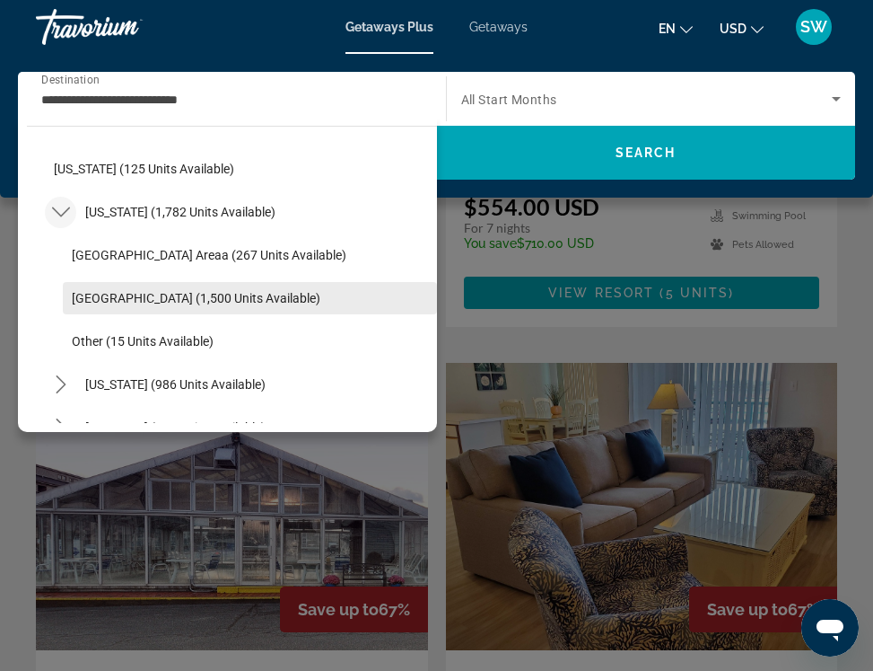
click at [124, 296] on span "[GEOGRAPHIC_DATA] (1,500 units available)" at bounding box center [196, 298] width 249 height 14
type input "**********"
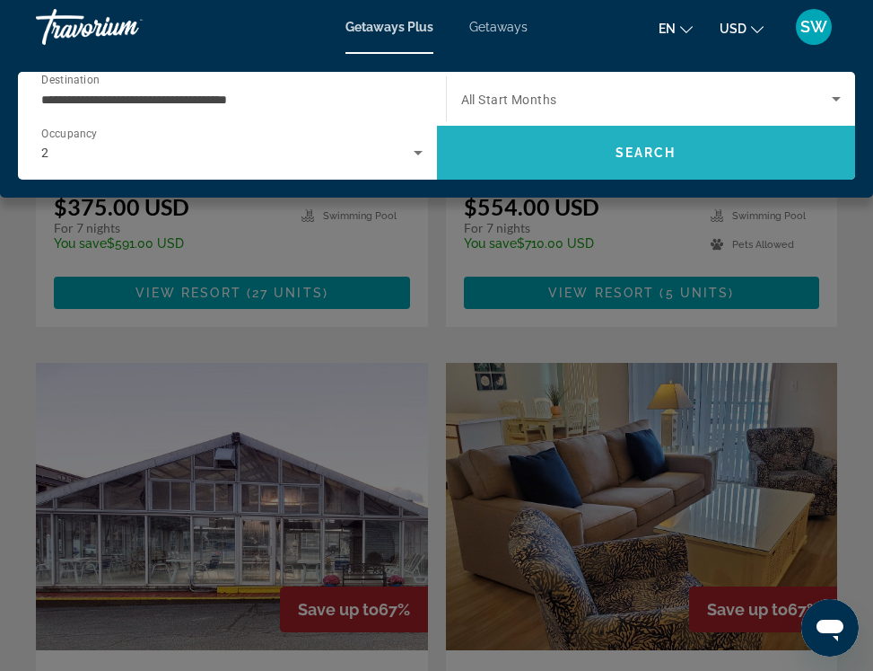
click at [609, 158] on span "Search" at bounding box center [646, 152] width 419 height 43
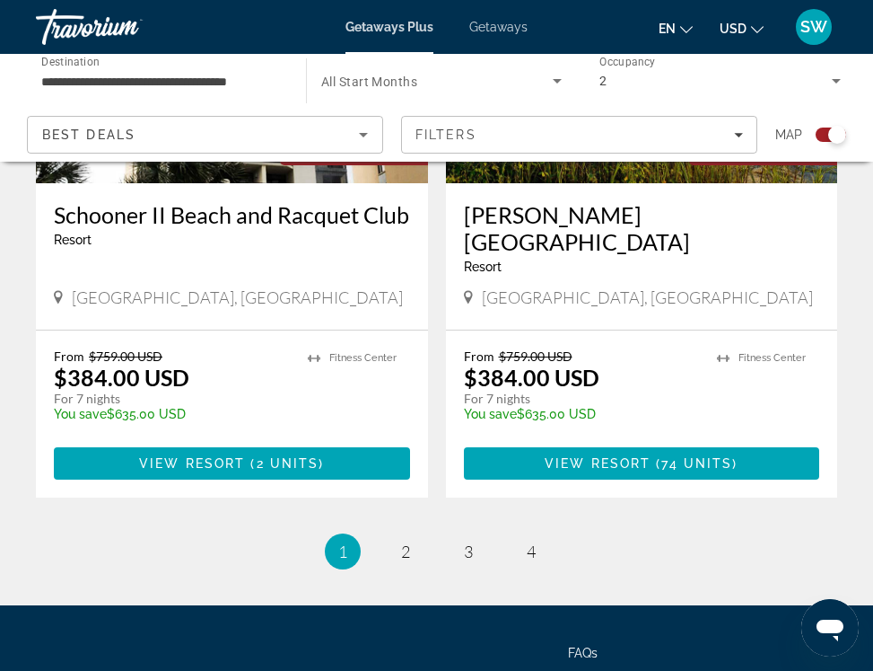
scroll to position [3939, 0]
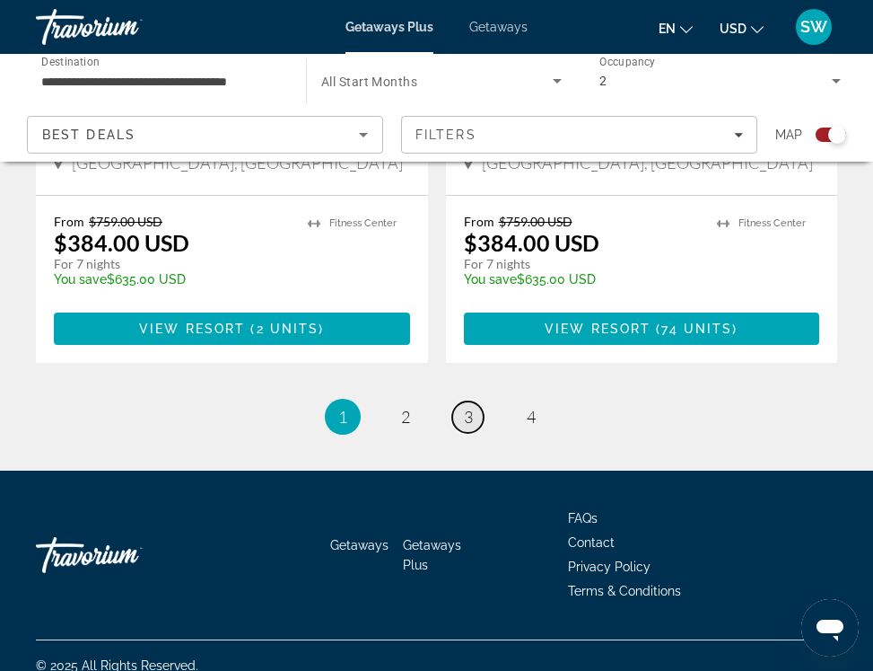
click at [460, 401] on link "page 3" at bounding box center [467, 416] width 31 height 31
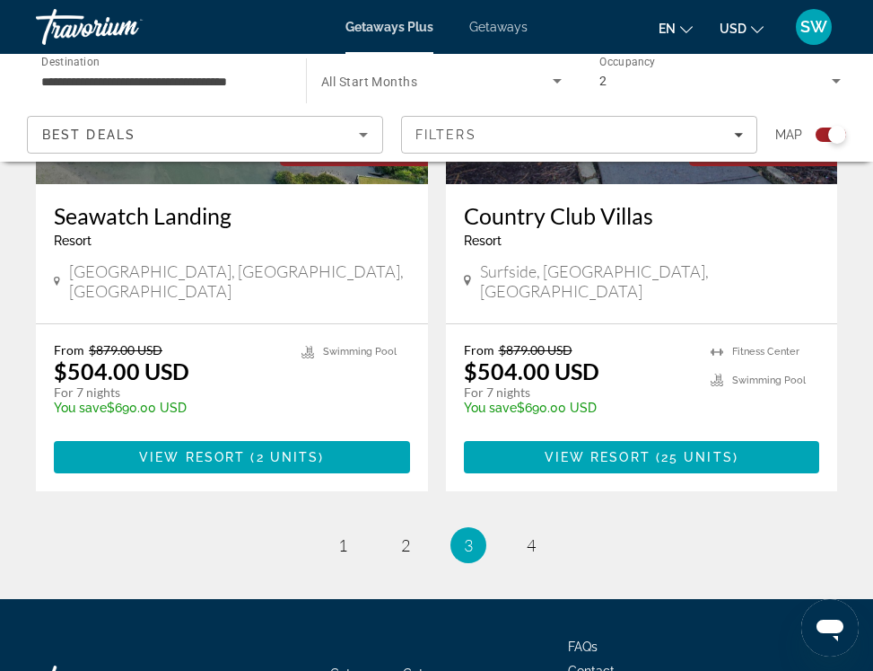
scroll to position [3913, 0]
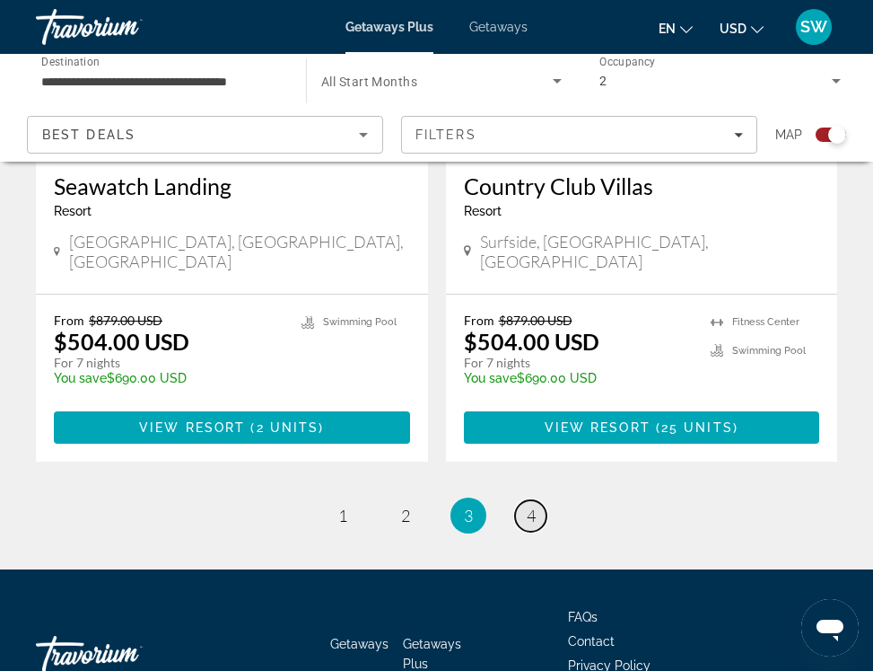
click at [525, 500] on link "page 4" at bounding box center [530, 515] width 31 height 31
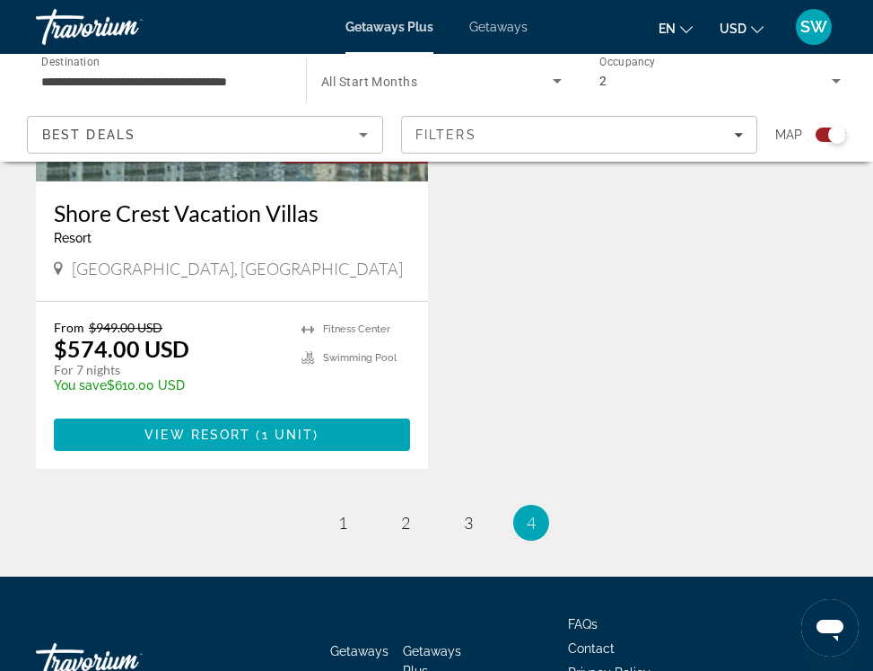
scroll to position [3939, 0]
